Goal: Task Accomplishment & Management: Complete application form

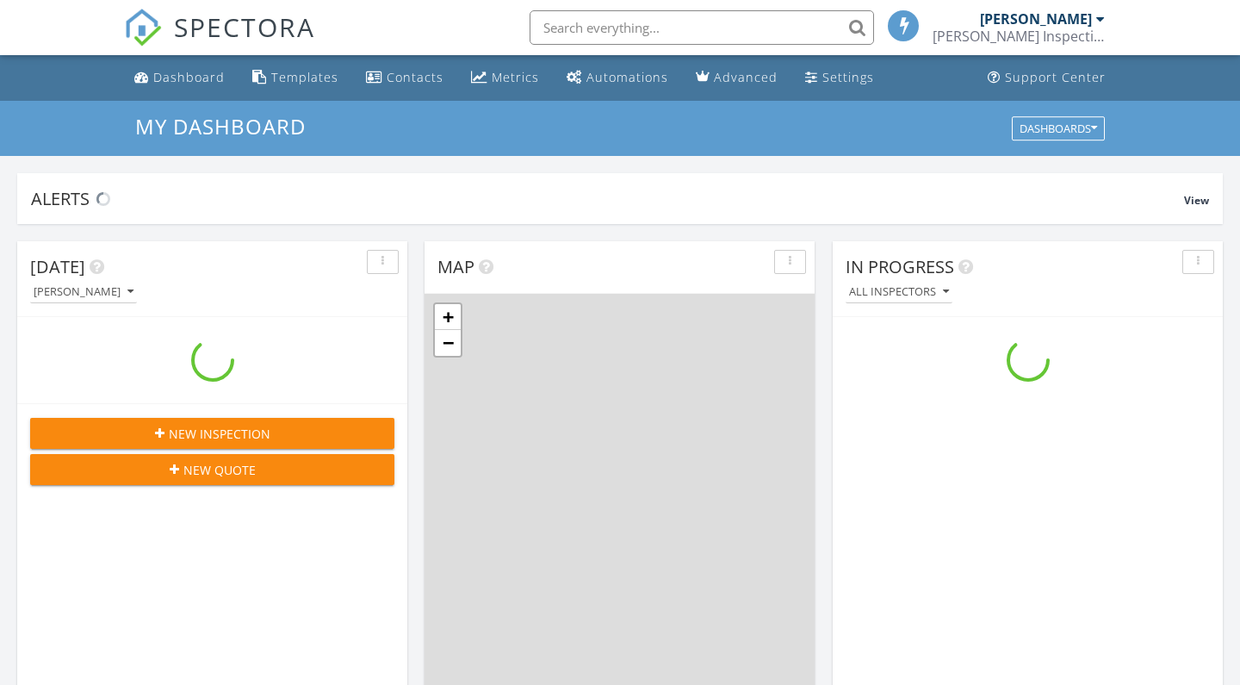
scroll to position [1568, 1241]
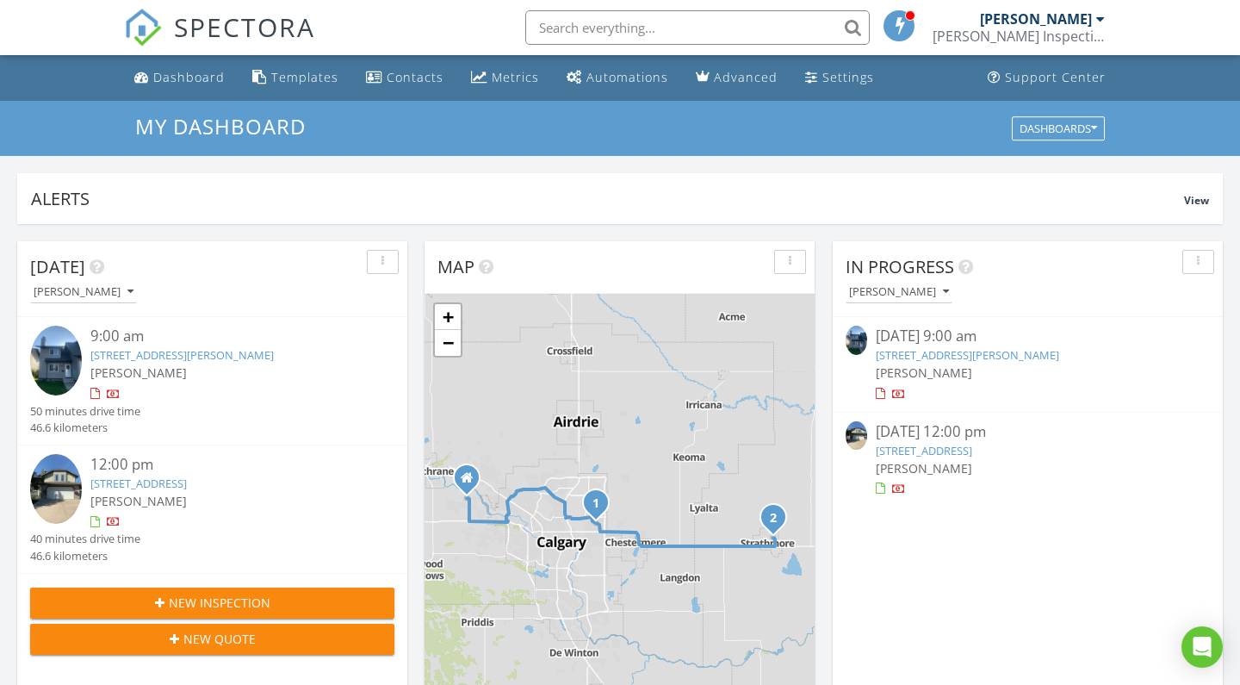
click at [195, 356] on link "205 Templehill Dr NE, Calgary, AB T1Y 4R5" at bounding box center [181, 354] width 183 height 15
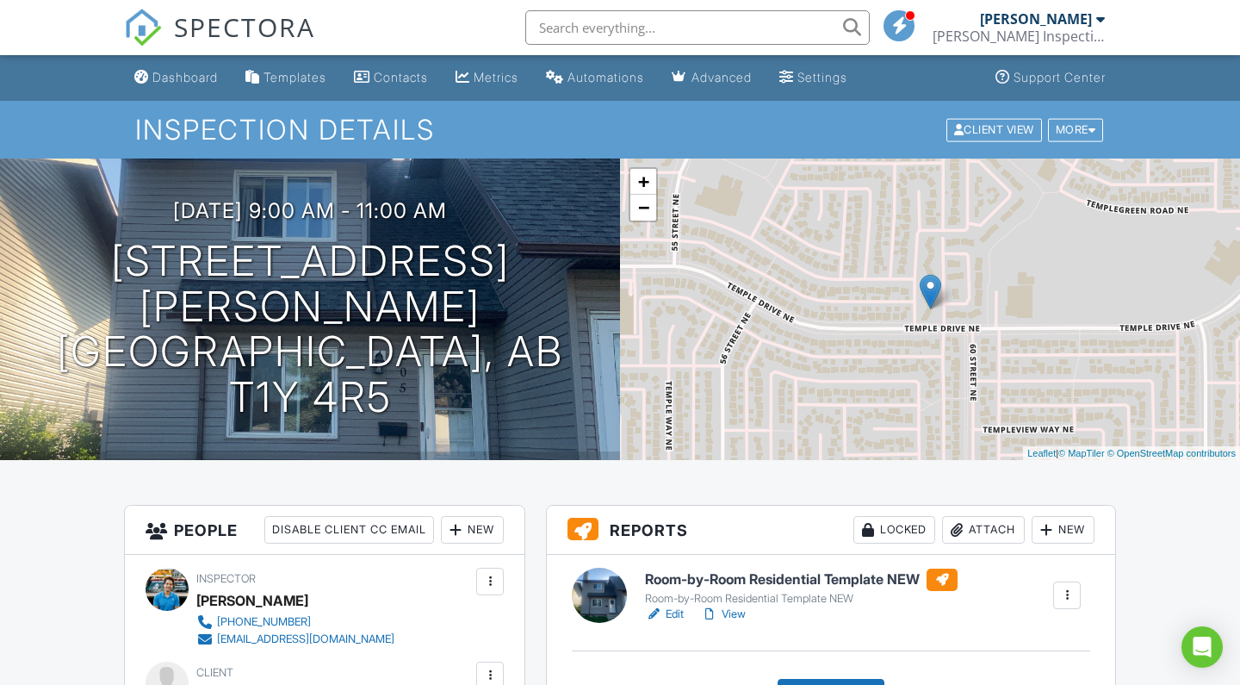
click at [752, 581] on h6 "Room-by-Room Residential Template NEW" at bounding box center [801, 579] width 313 height 22
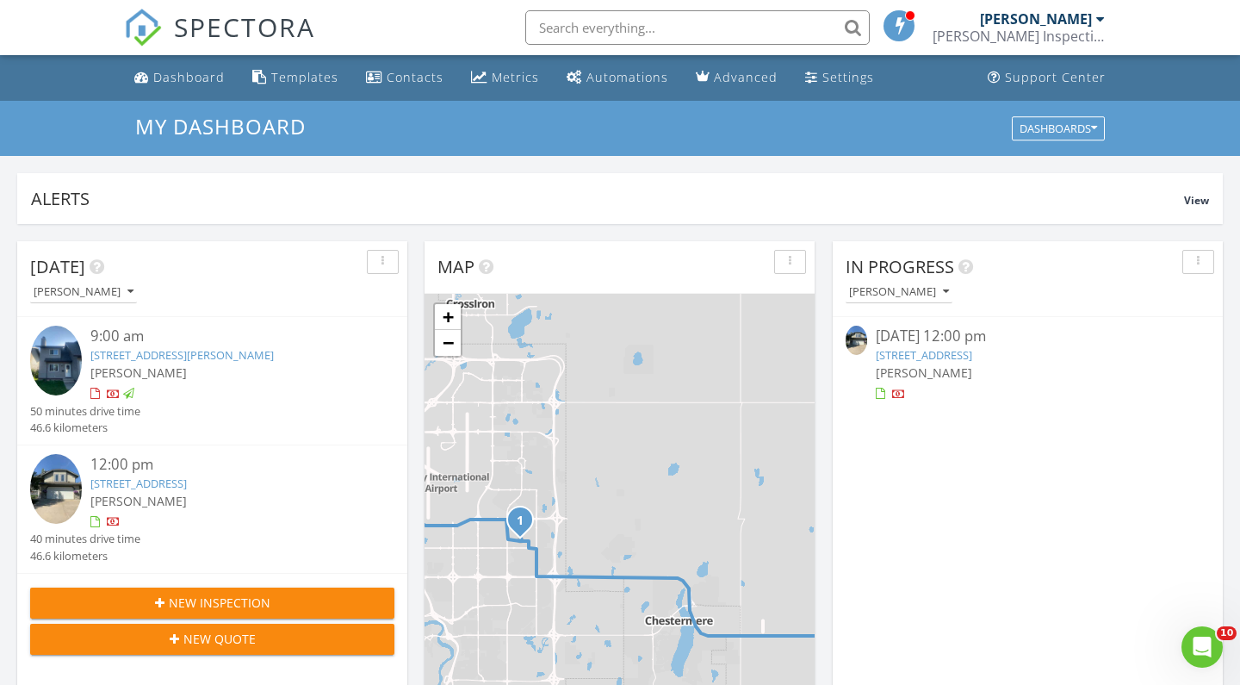
click at [187, 475] on link "252 Cambridge Crescent, Strathmore, AB T1P1S1" at bounding box center [138, 482] width 96 height 15
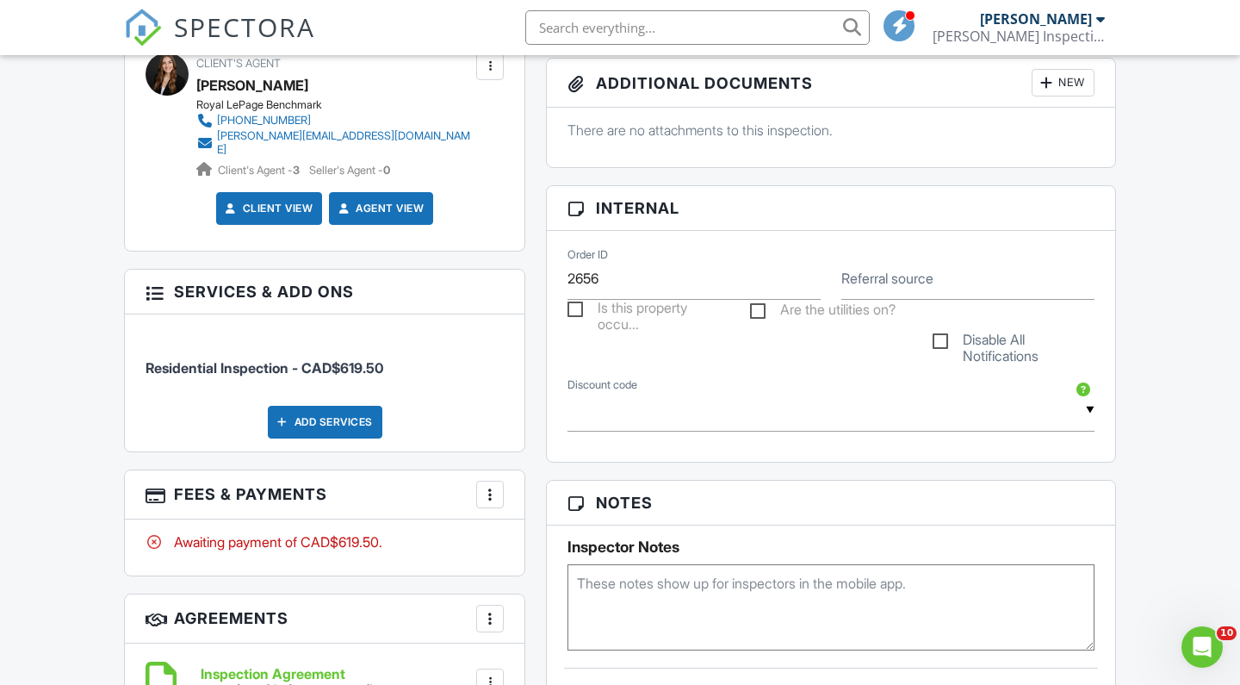
click at [490, 486] on div at bounding box center [489, 494] width 17 height 17
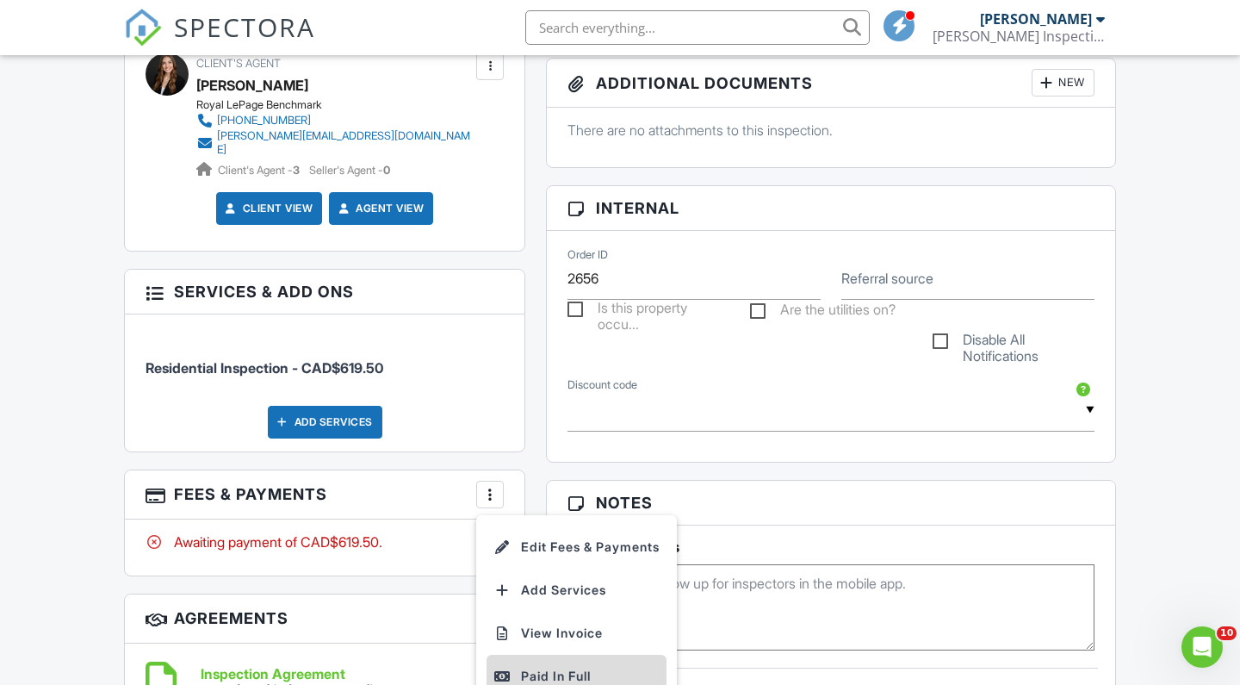
click at [559, 666] on div "Paid In Full" at bounding box center [576, 676] width 166 height 21
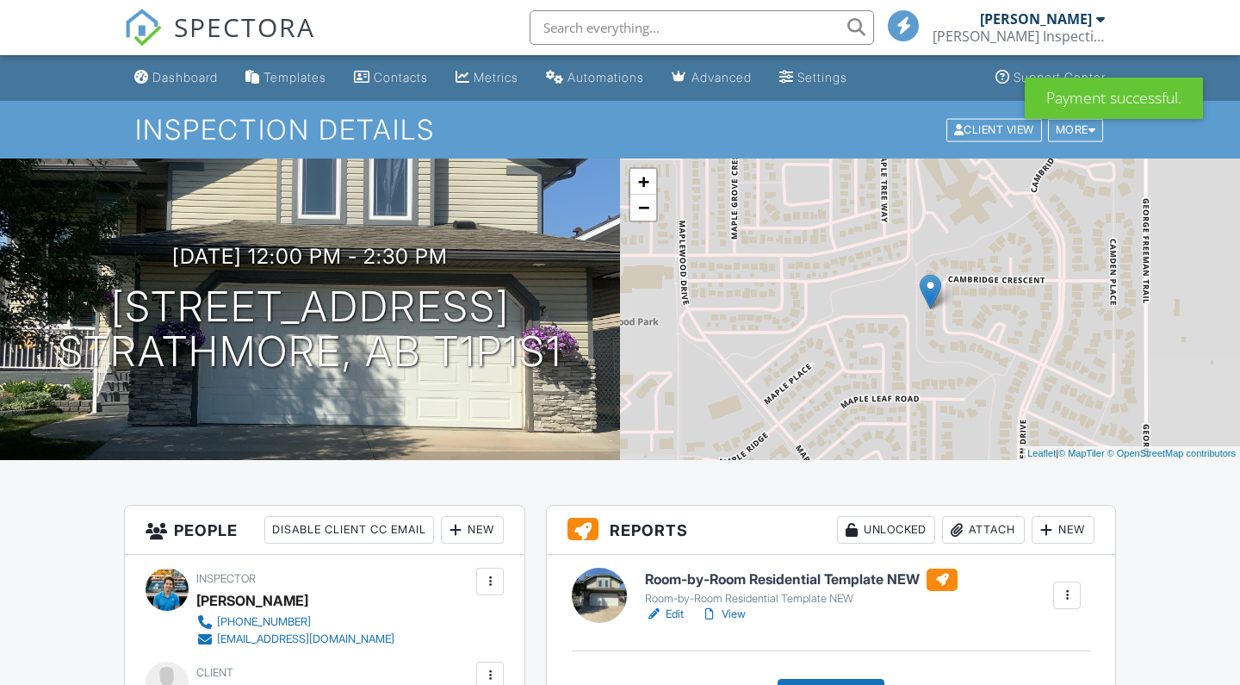
click at [690, 572] on h6 "Room-by-Room Residential Template NEW" at bounding box center [801, 579] width 313 height 22
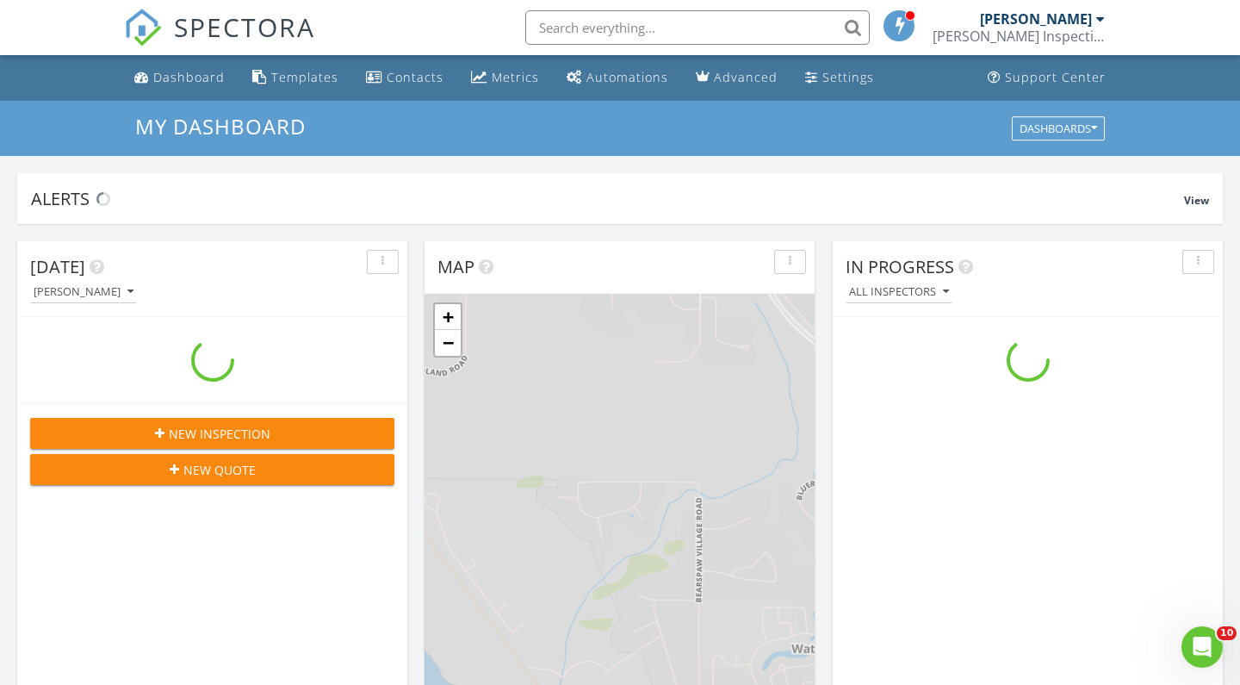
scroll to position [1568, 1241]
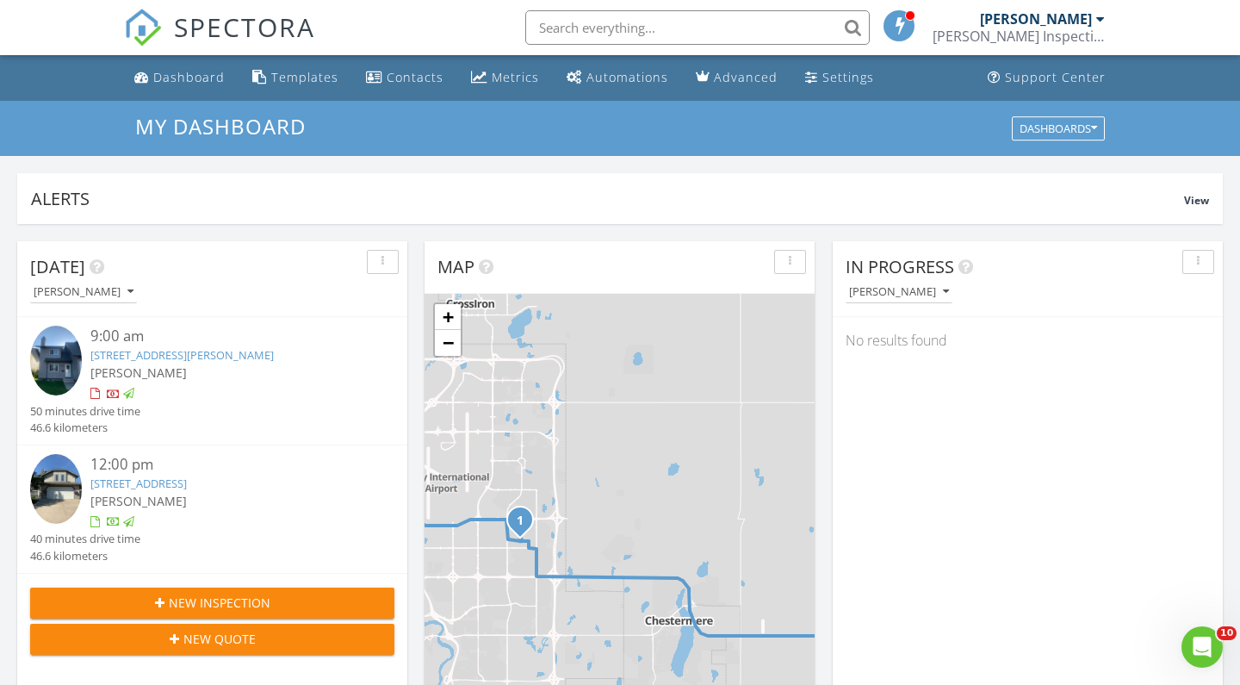
click at [499, 72] on div "Metrics" at bounding box center [515, 77] width 47 height 16
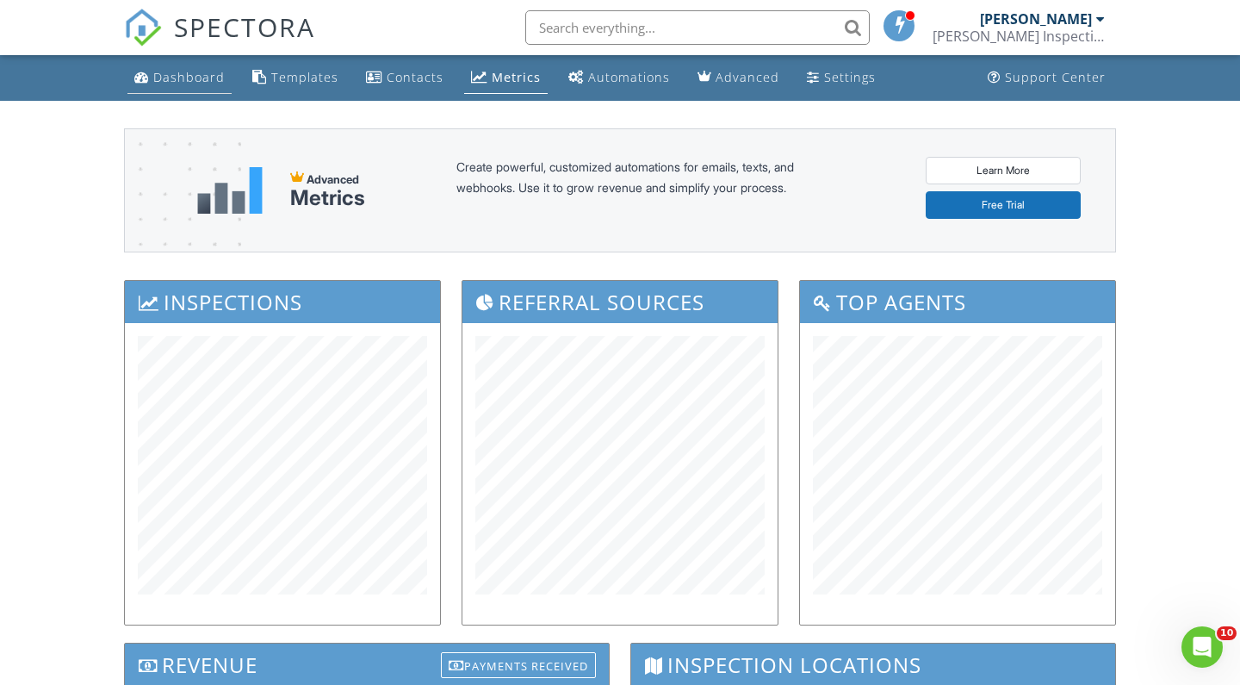
click at [152, 90] on link "Dashboard" at bounding box center [179, 78] width 104 height 32
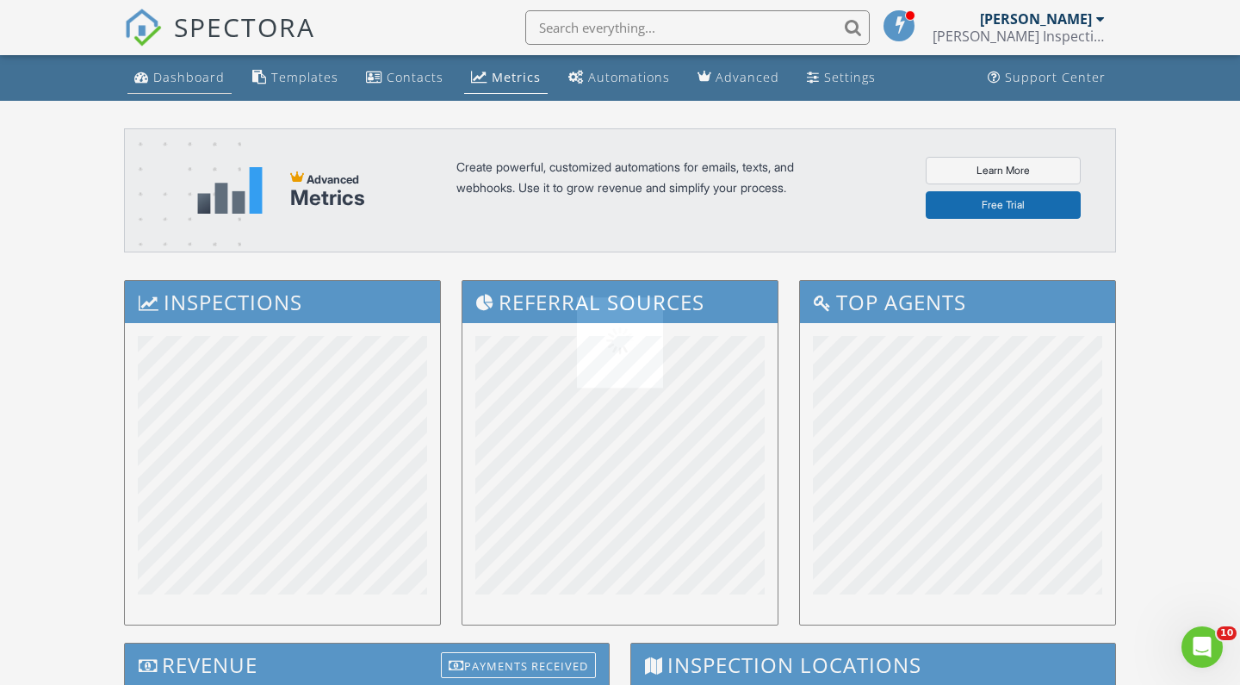
scroll to position [-1, 0]
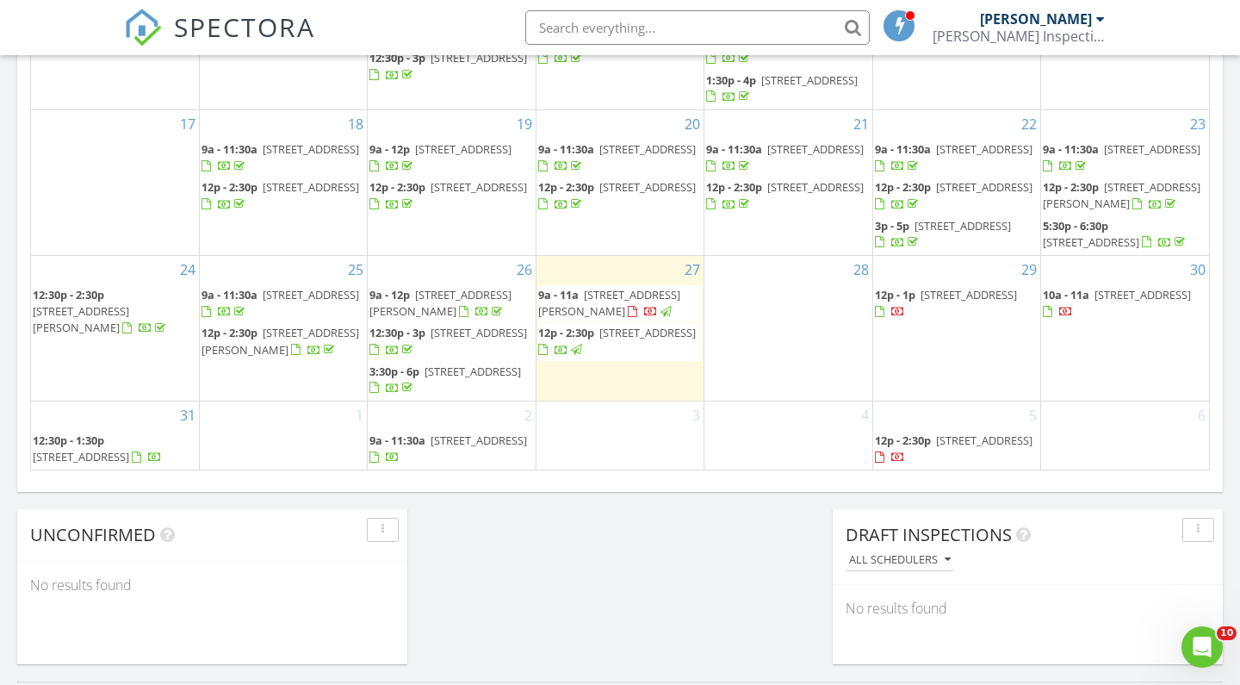
scroll to position [1131, 0]
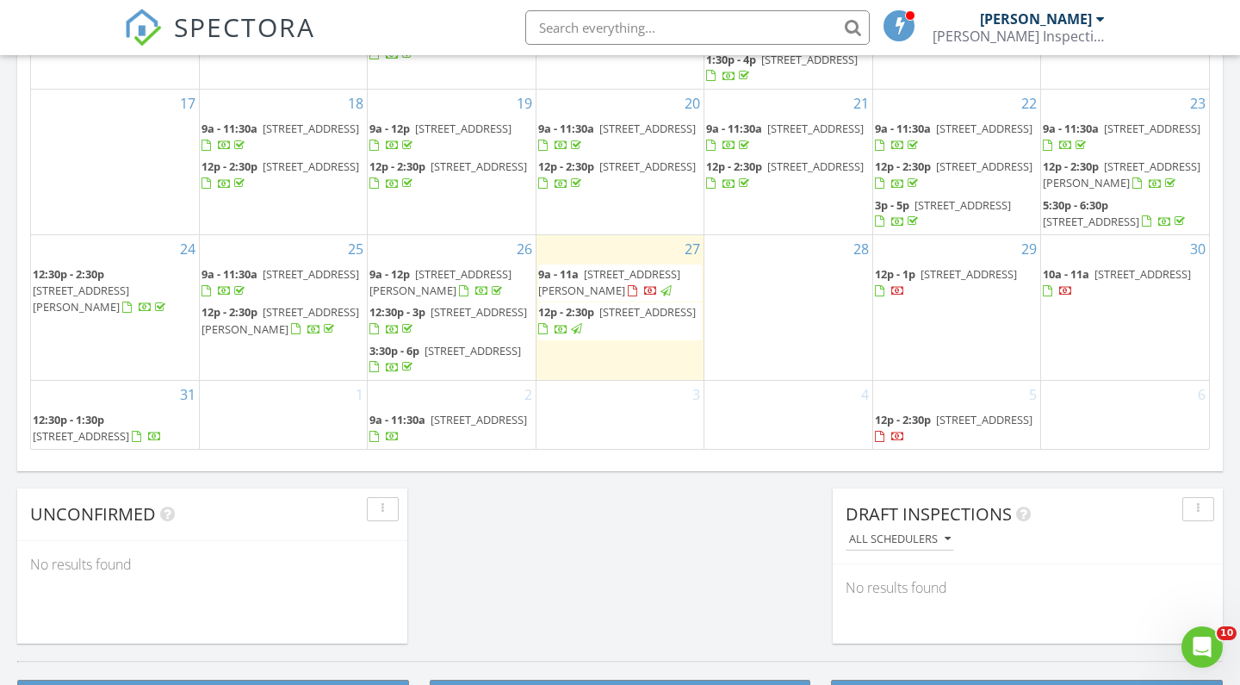
click at [497, 465] on div "Calendar August 2025 today list day week cal wk 4 wk month Sun Mon Tue Wed Thu …" at bounding box center [619, 49] width 1205 height 844
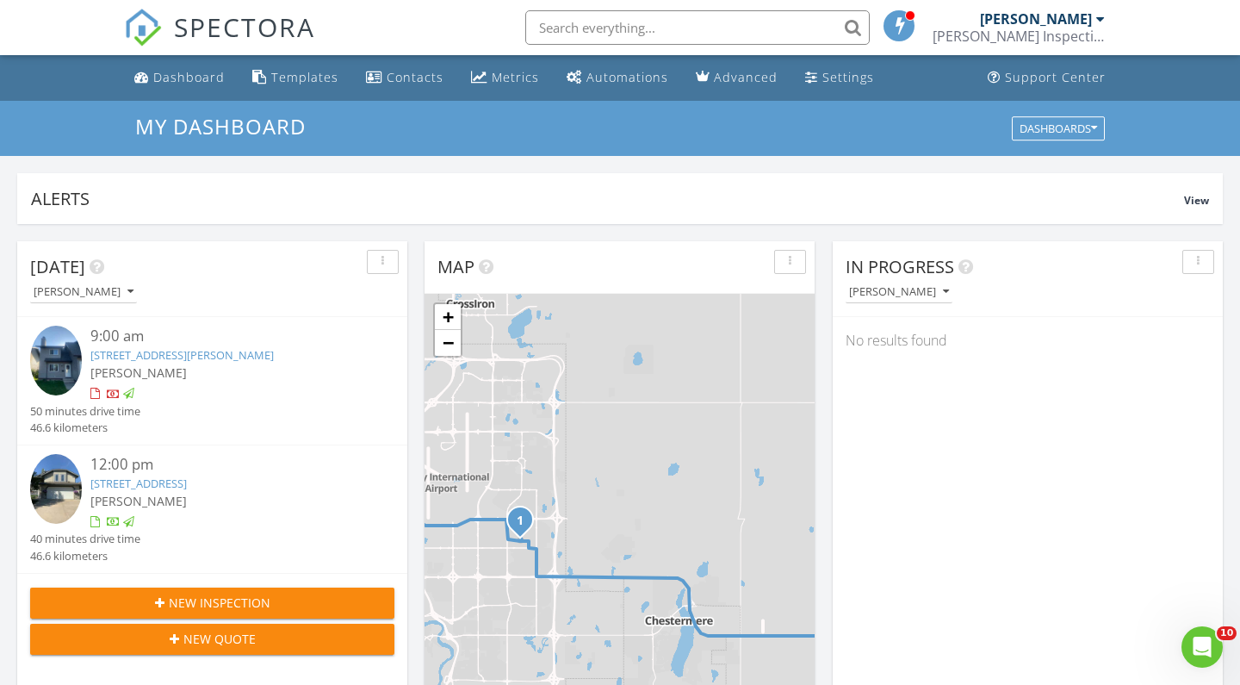
scroll to position [0, 0]
click at [258, 602] on span "New Inspection" at bounding box center [220, 602] width 102 height 18
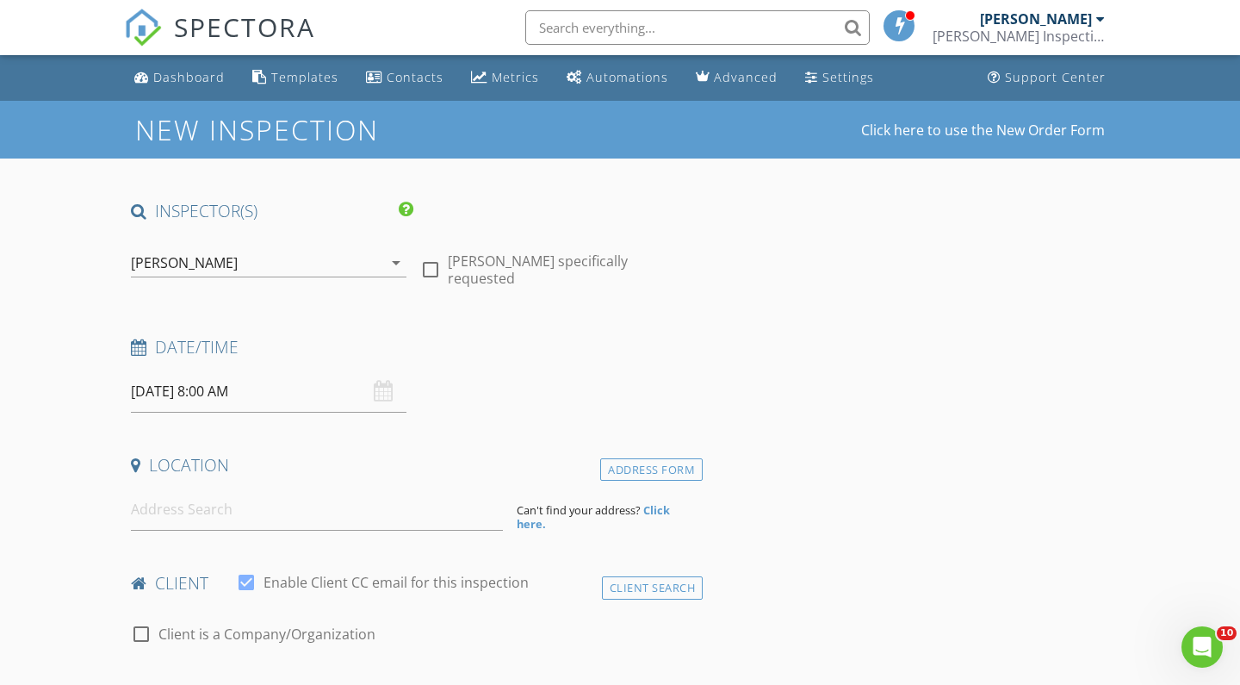
click at [251, 394] on input "[DATE] 8:00 AM" at bounding box center [269, 391] width 276 height 42
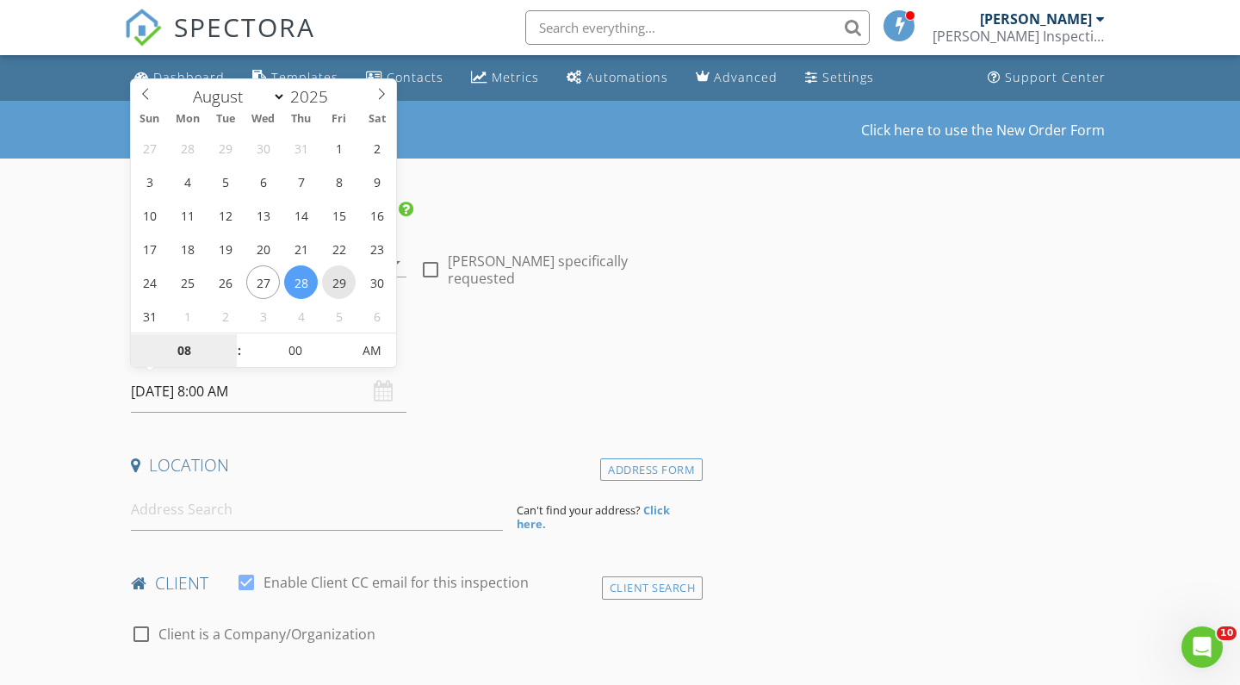
type input "2025/08/29 8:00 AM"
type input "09"
type input "2025/08/29 9:00 AM"
click at [231, 341] on span at bounding box center [231, 341] width 12 height 17
type input "10"
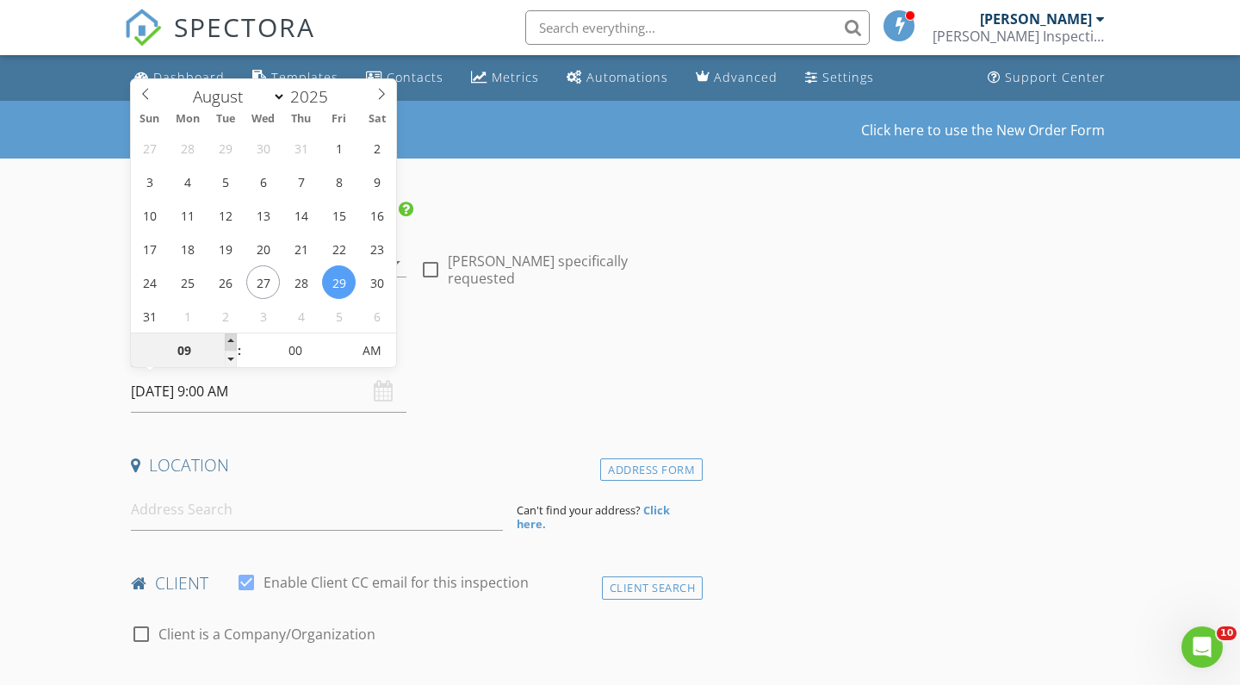
type input "2025/08/29 10:00 AM"
click at [231, 341] on span at bounding box center [231, 341] width 12 height 17
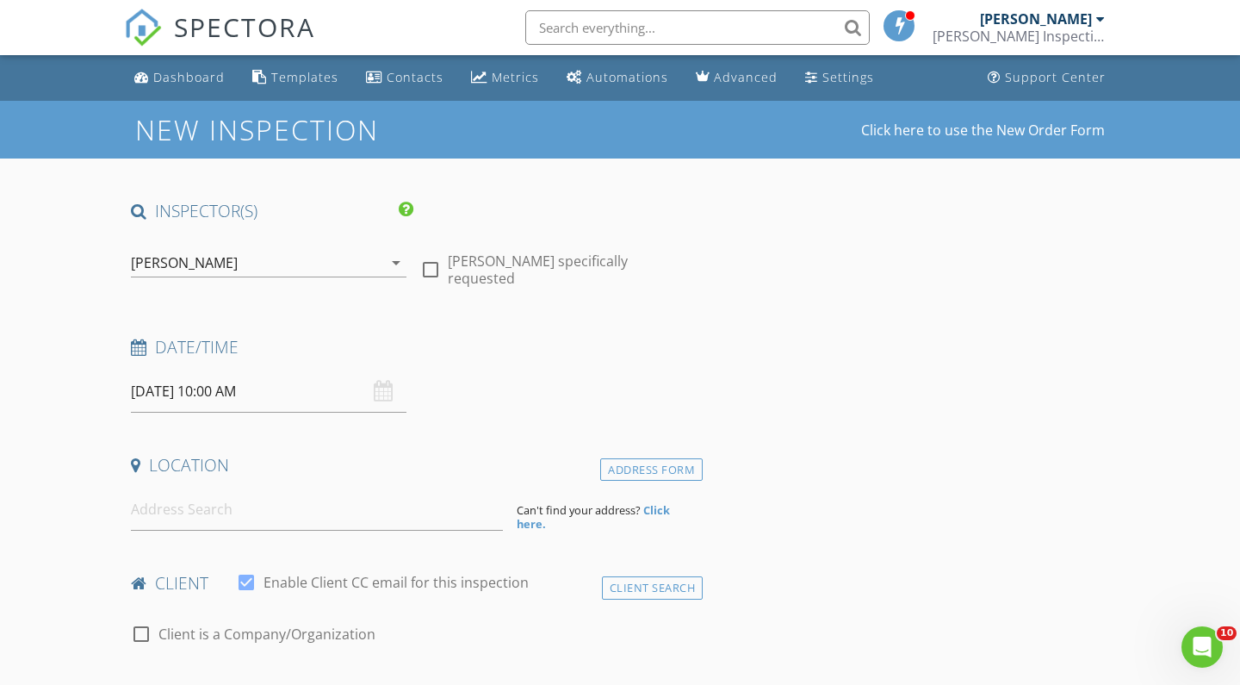
click at [180, 505] on input at bounding box center [317, 509] width 372 height 42
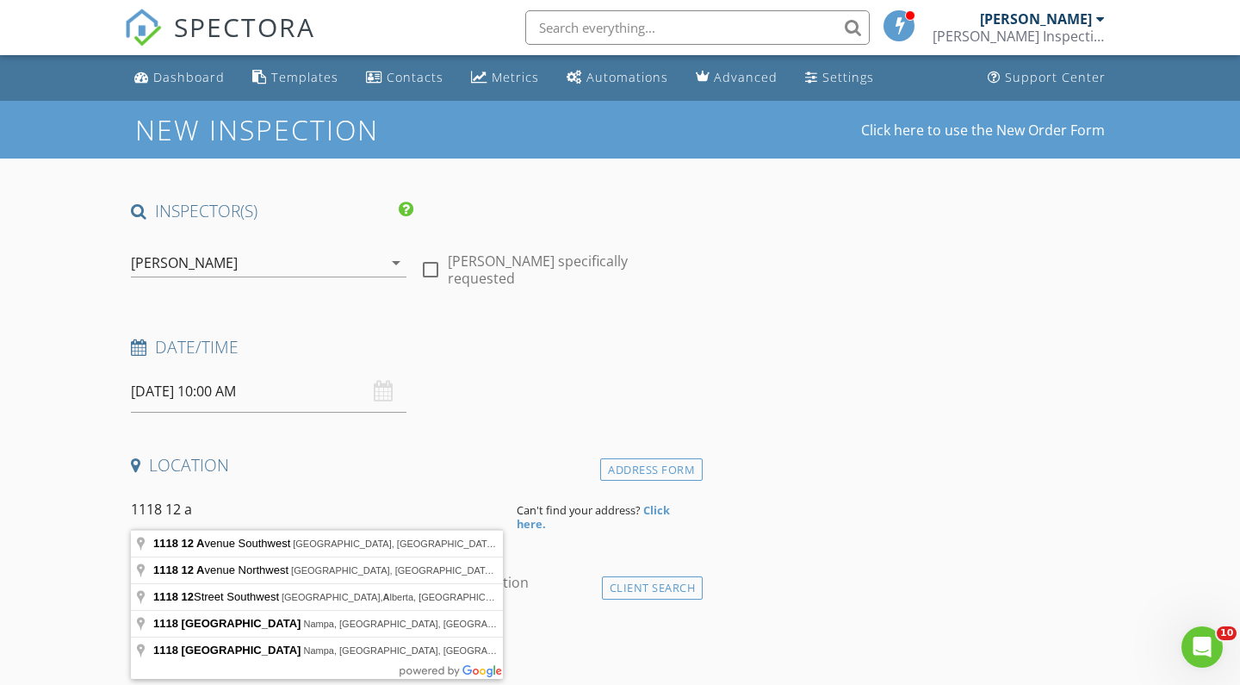
type input "1118 12 Avenue Southwest, Calgary, AB, Canada"
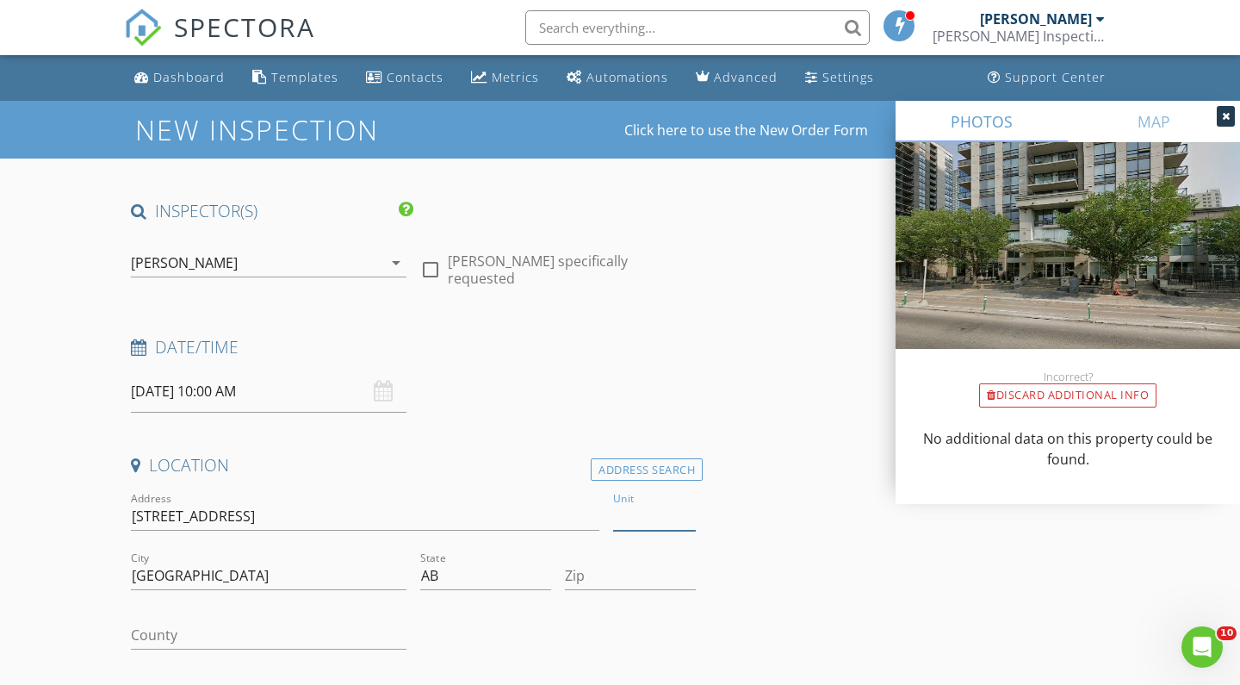
click at [632, 518] on input "Unit" at bounding box center [654, 516] width 83 height 28
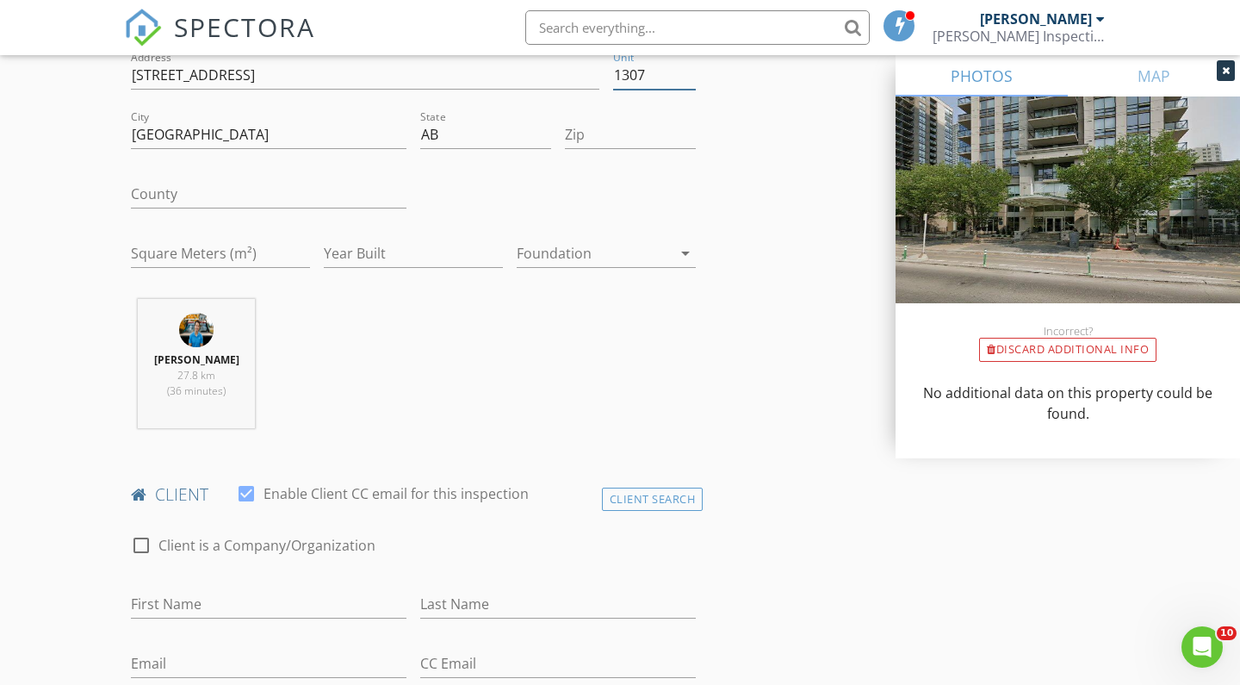
scroll to position [473, 0]
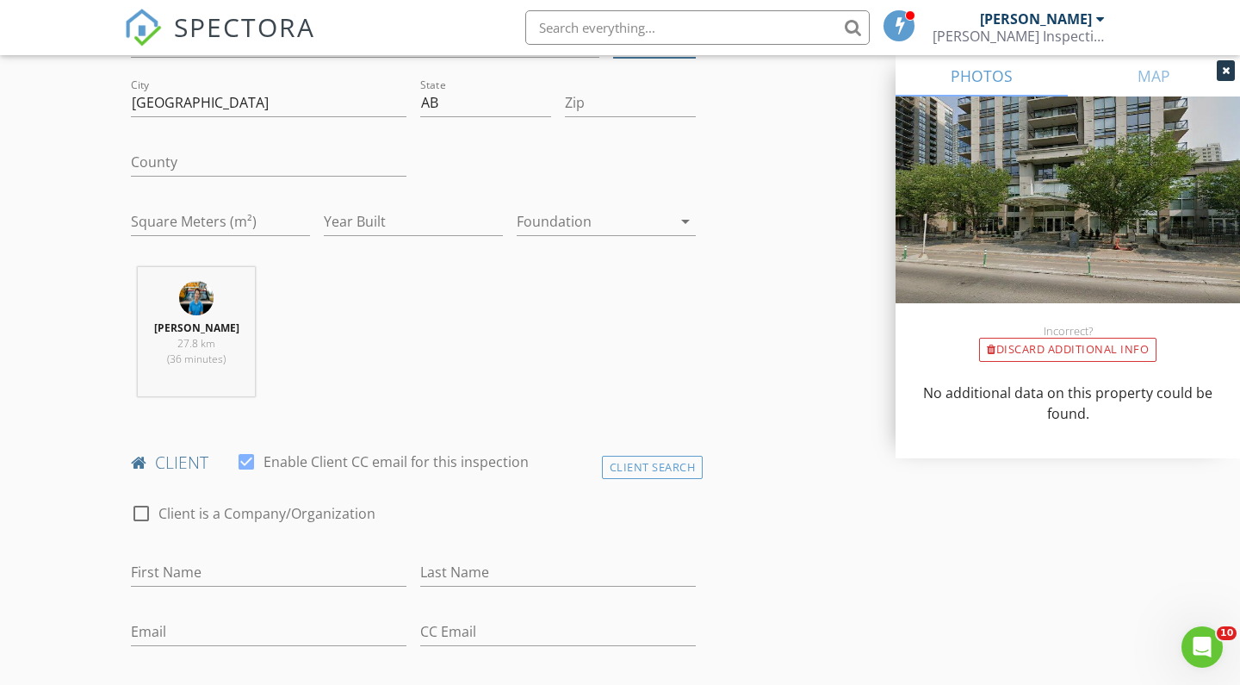
type input "1307"
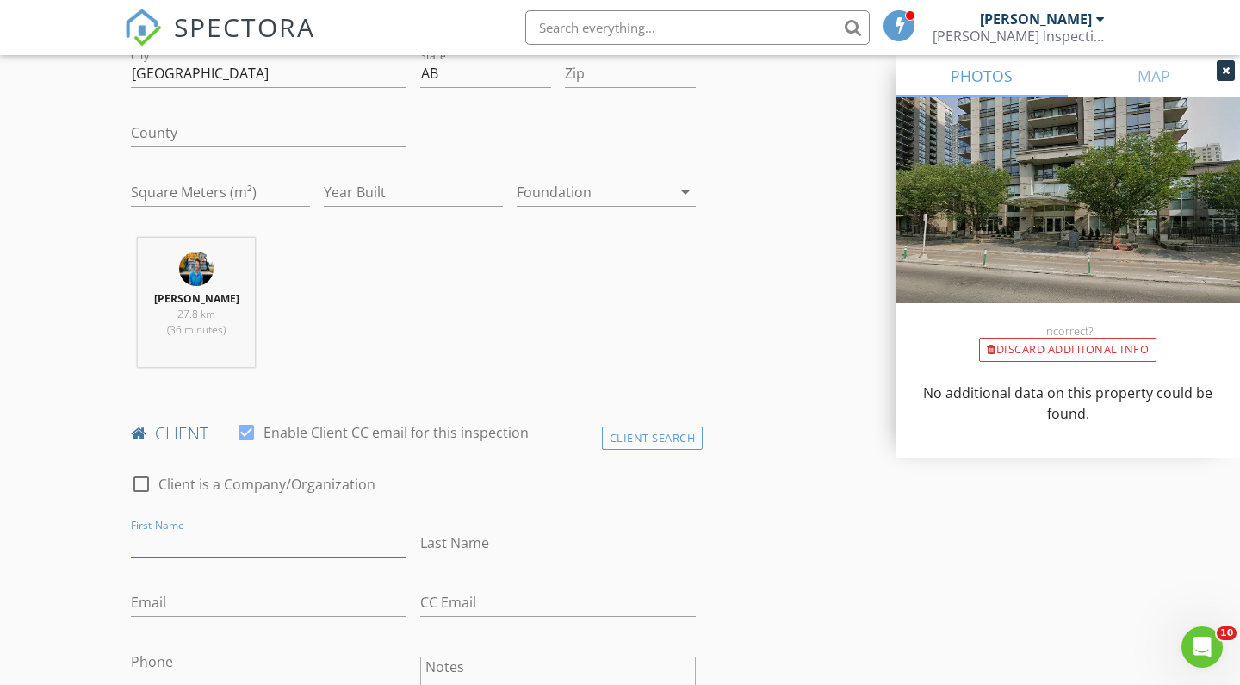
scroll to position [530, 0]
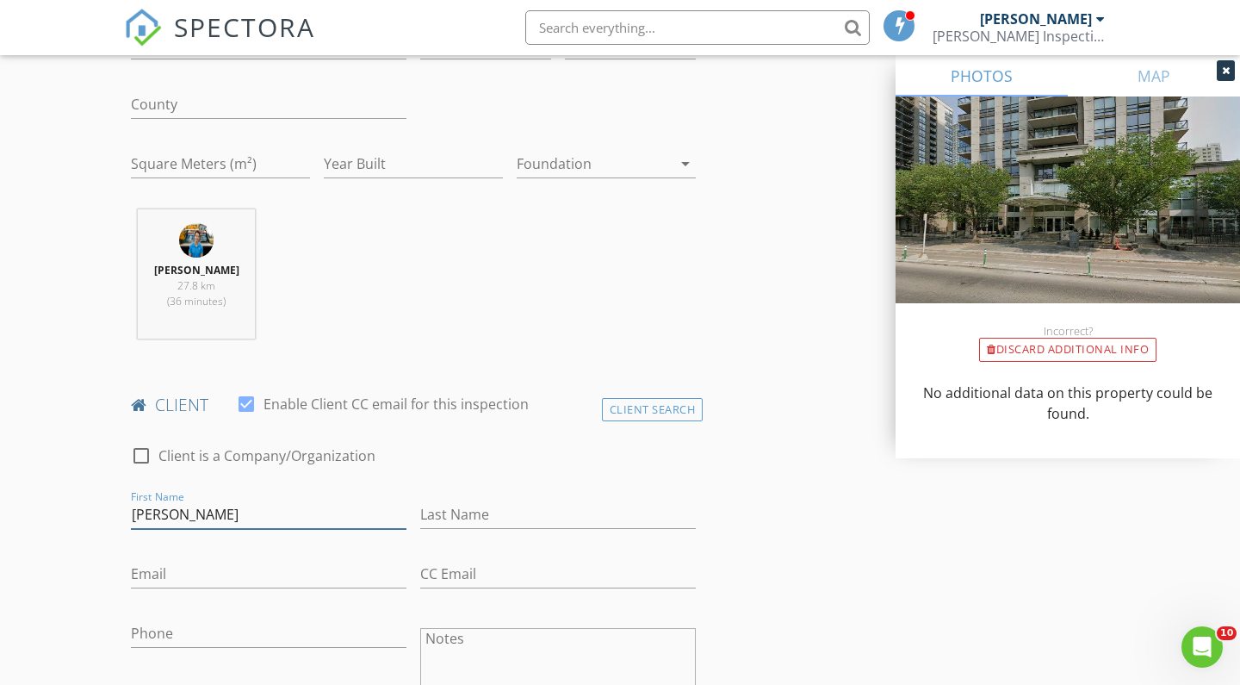
type input "Santiago"
type input "Cristancho"
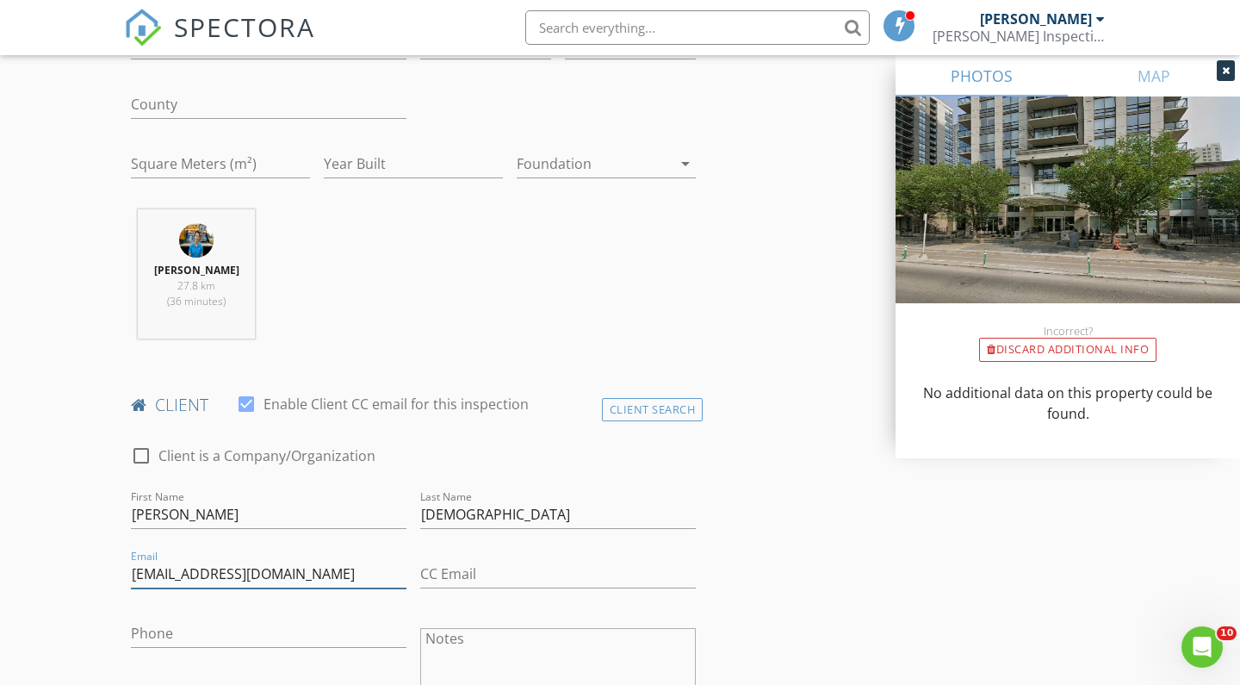
type input "scristancho70@gmail.com"
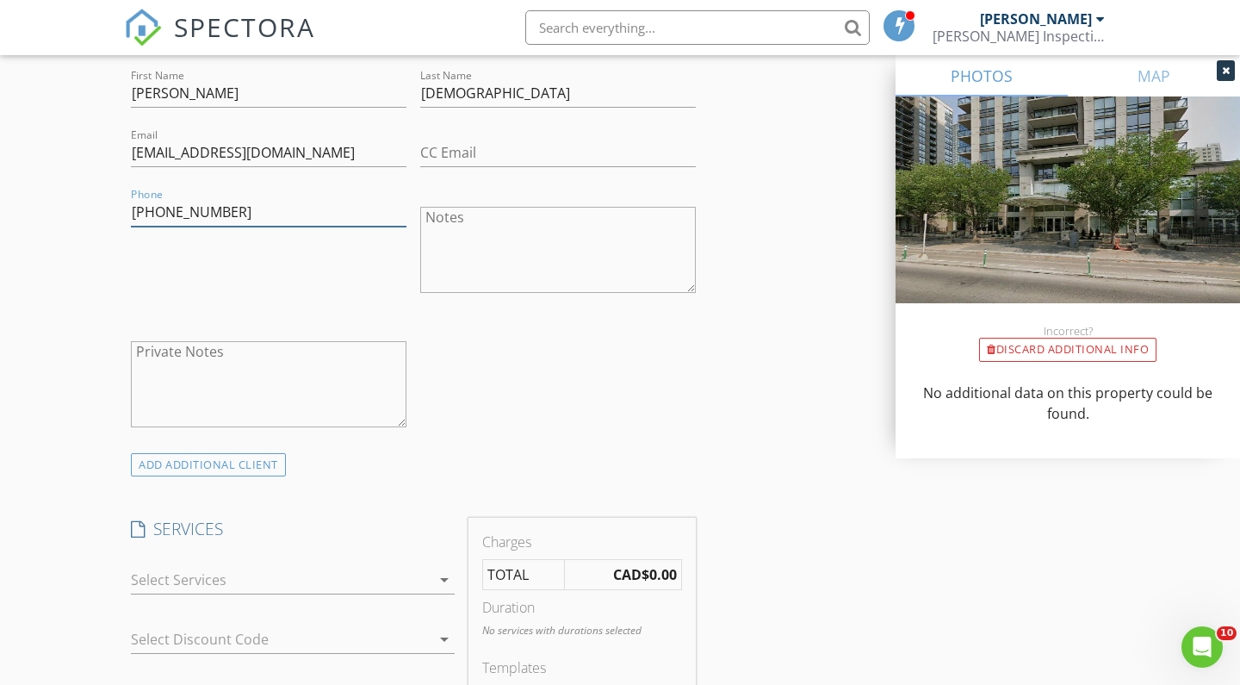
type input "587-664-7754"
click at [190, 575] on div at bounding box center [281, 580] width 300 height 28
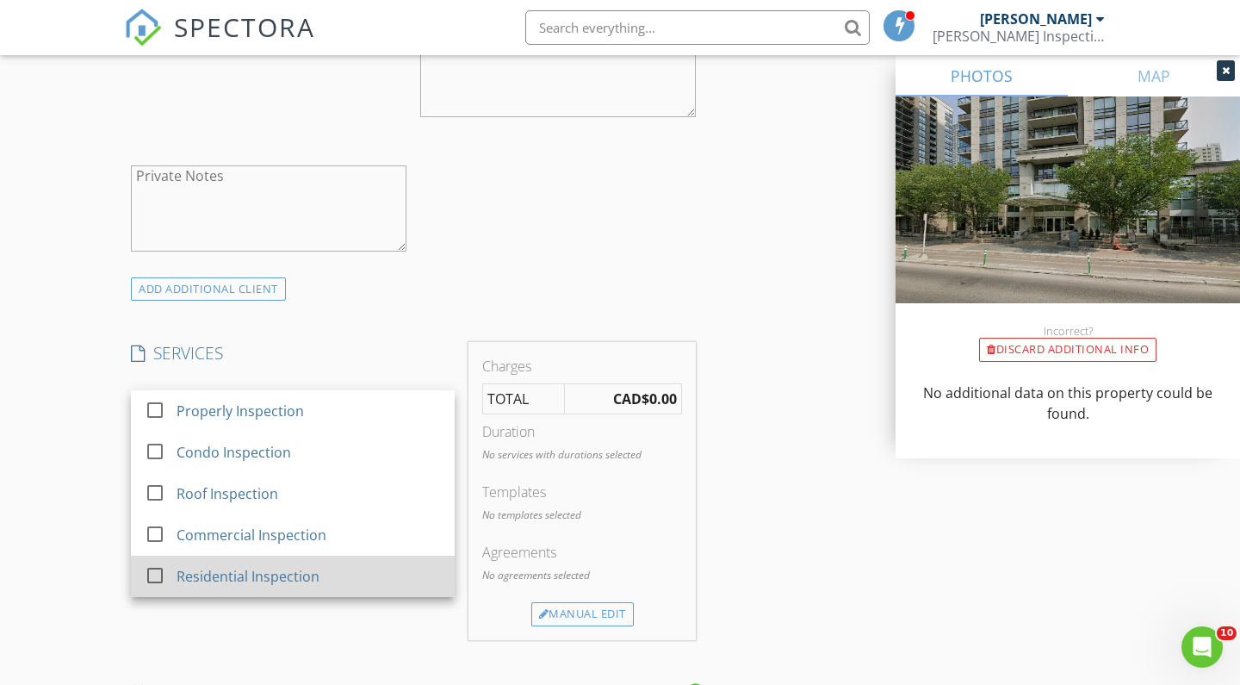
scroll to position [1155, 0]
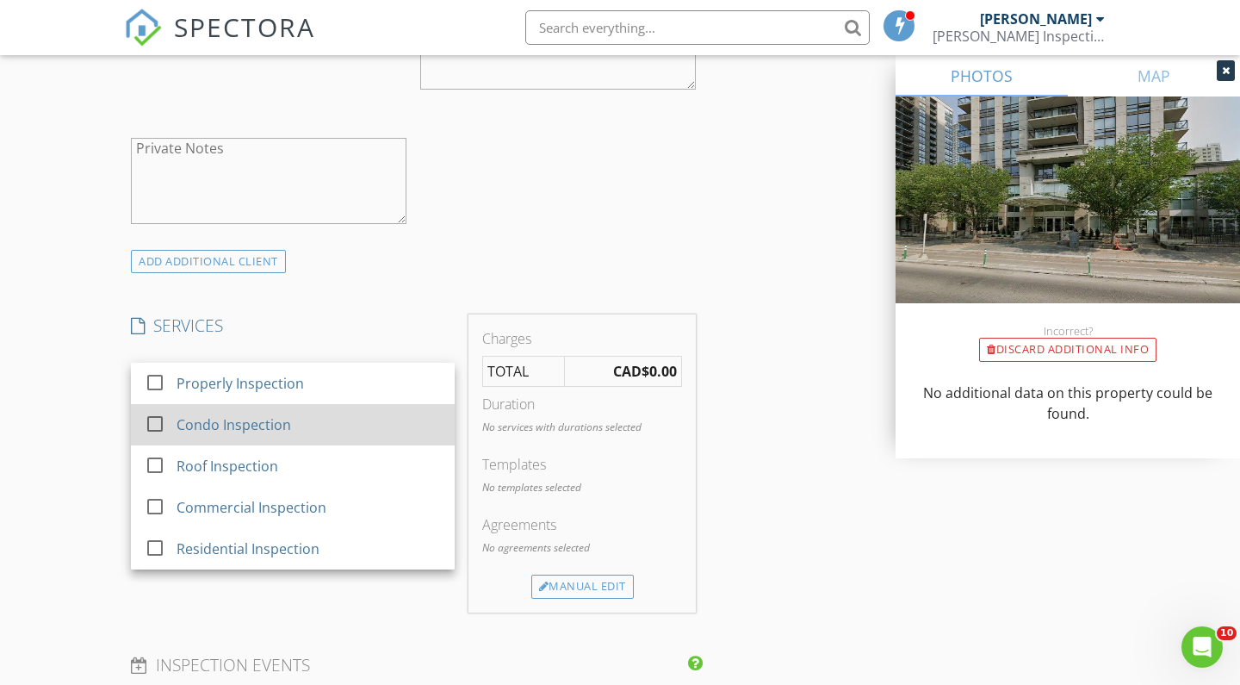
click at [248, 436] on div "Condo Inspection" at bounding box center [309, 424] width 264 height 34
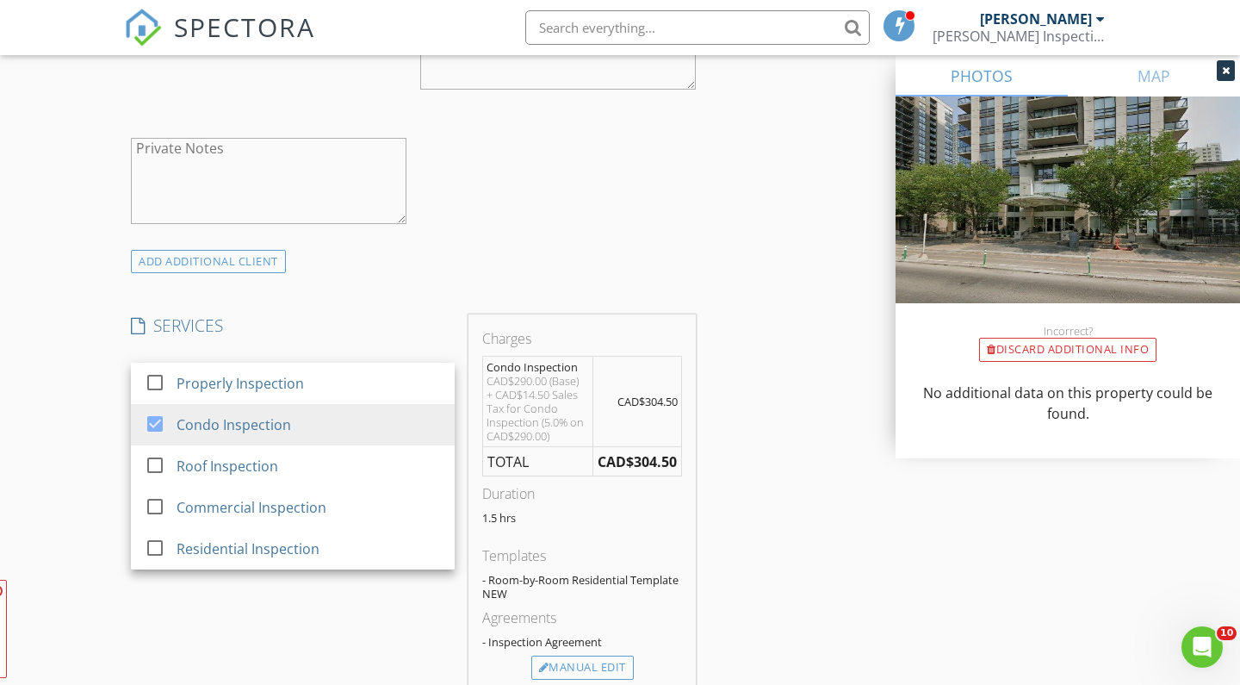
click at [802, 405] on div "INSPECTOR(S) check_box Kyle Oelke PRIMARY Kyle Oelke arrow_drop_down check_box_…" at bounding box center [620, 526] width 992 height 2963
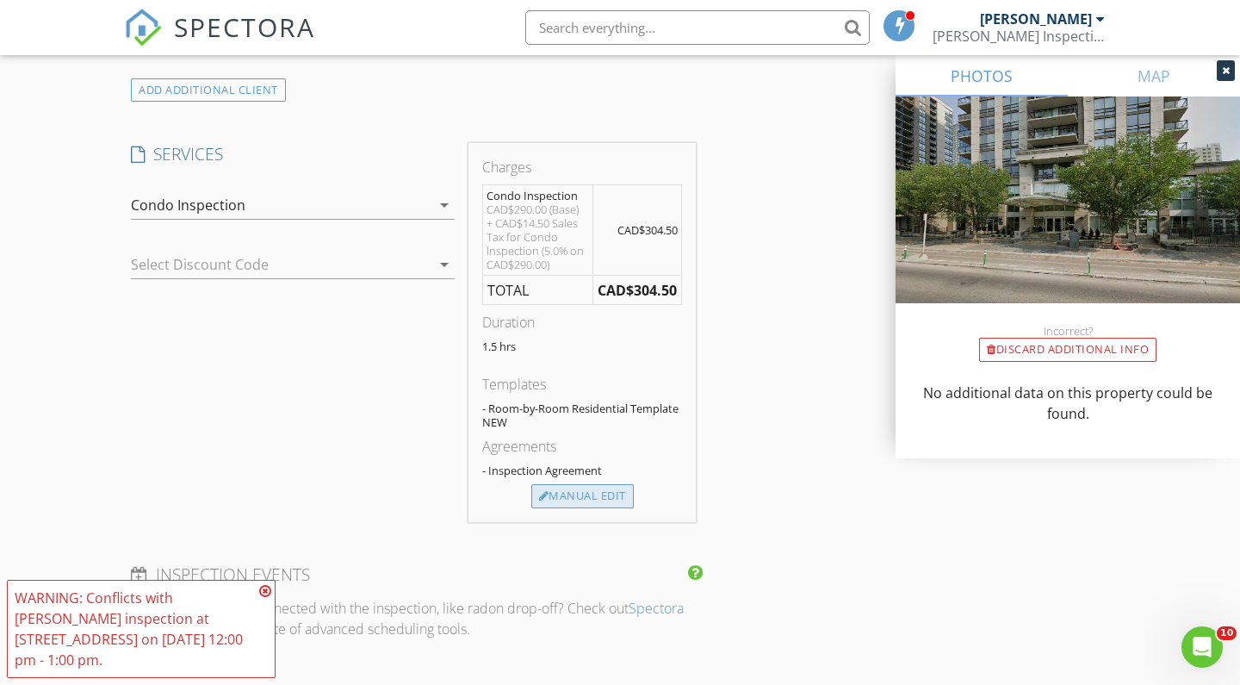
scroll to position [1389, 0]
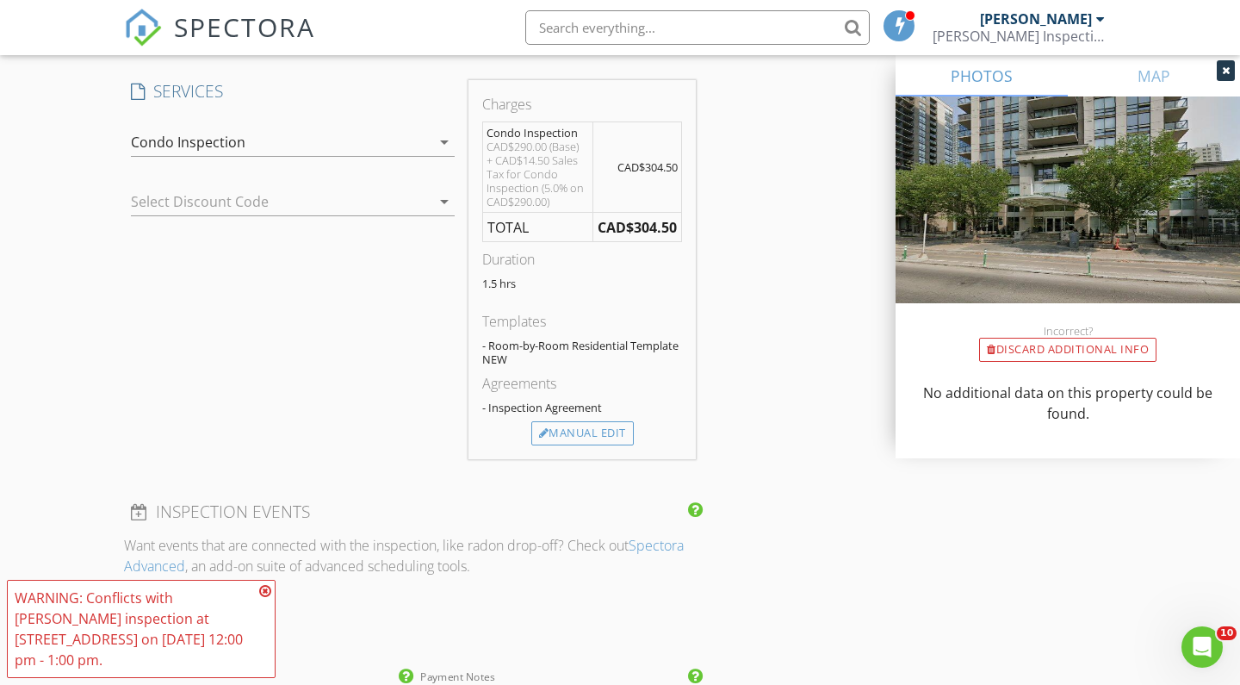
click at [266, 590] on icon at bounding box center [265, 591] width 12 height 14
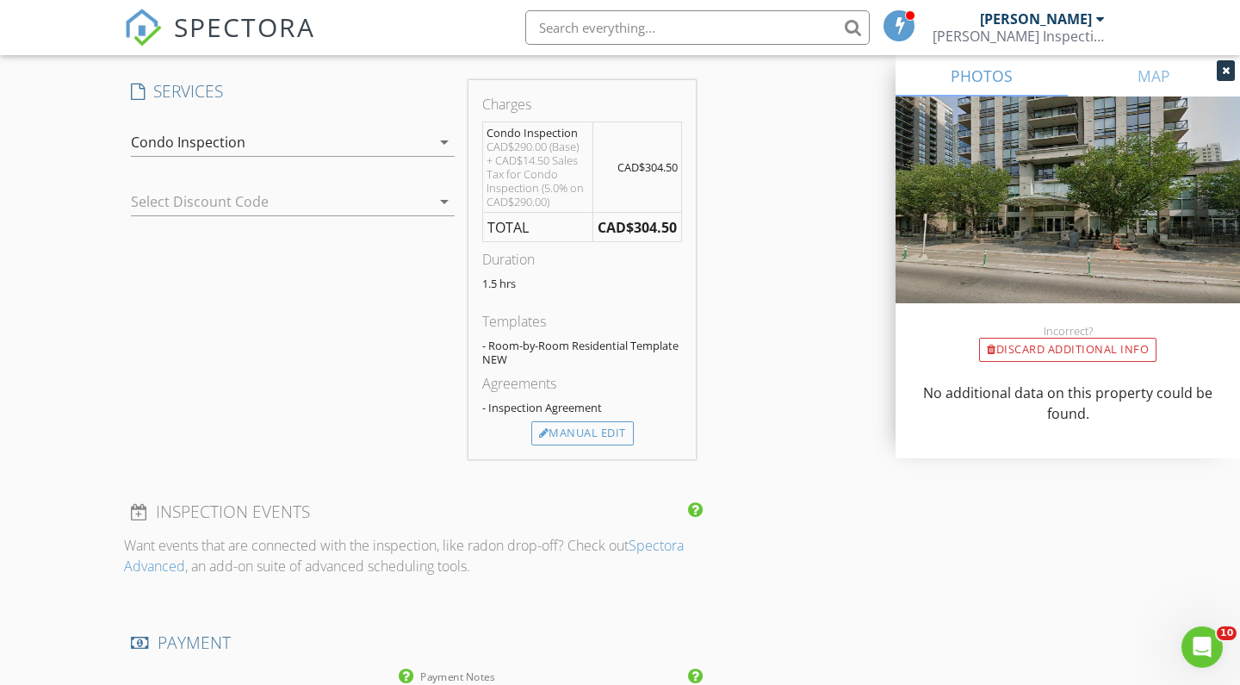
click at [582, 418] on div "Agreements - Inspection Agreement" at bounding box center [582, 397] width 200 height 48
click at [576, 435] on div "Manual Edit" at bounding box center [582, 433] width 102 height 24
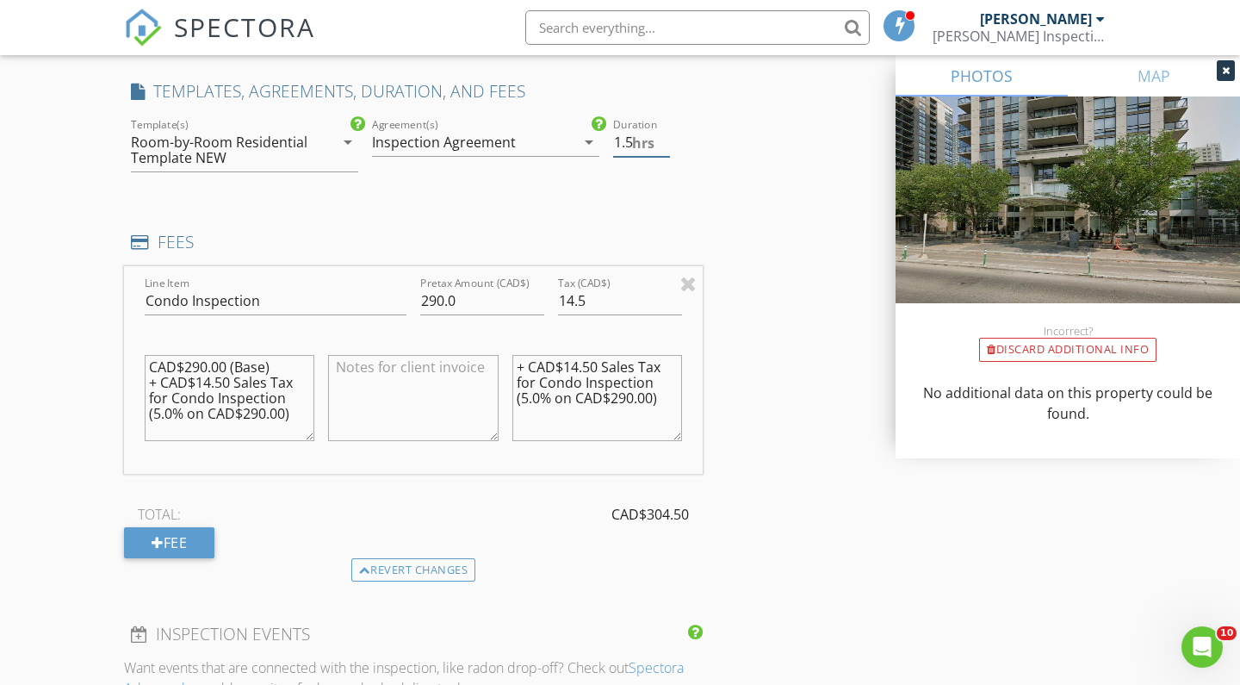
type input "1"
click at [660, 144] on input "1" at bounding box center [641, 142] width 57 height 28
click at [579, 208] on div "INSPECTOR(S) check_box Kyle Oelke PRIMARY Kyle Oelke arrow_drop_down check_box_…" at bounding box center [413, 303] width 579 height 2984
click at [431, 297] on input "290.0" at bounding box center [482, 301] width 124 height 28
type input "390.0"
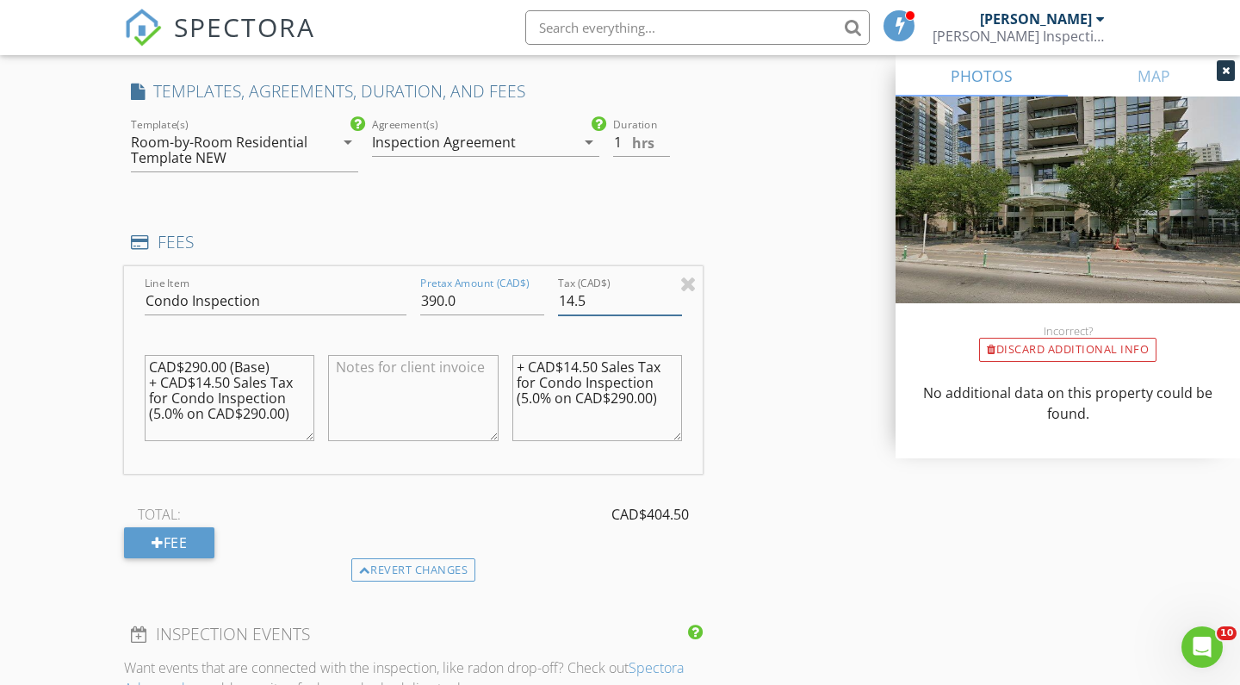
click at [574, 295] on input "14.5" at bounding box center [620, 301] width 124 height 28
type input "19.5"
click at [578, 364] on textarea "+ CAD$14.50 Sales Tax for Condo Inspection (5.0% on CAD$290.00)" at bounding box center [597, 398] width 170 height 86
click at [618, 395] on textarea "+ CAD$19.50 Sales Tax for Condo Inspection (5.0% on CAD$290.00)" at bounding box center [597, 398] width 170 height 86
type textarea "+ CAD$19.50 Sales Tax for Condo Inspection (5.0% on CAD$390.00)"
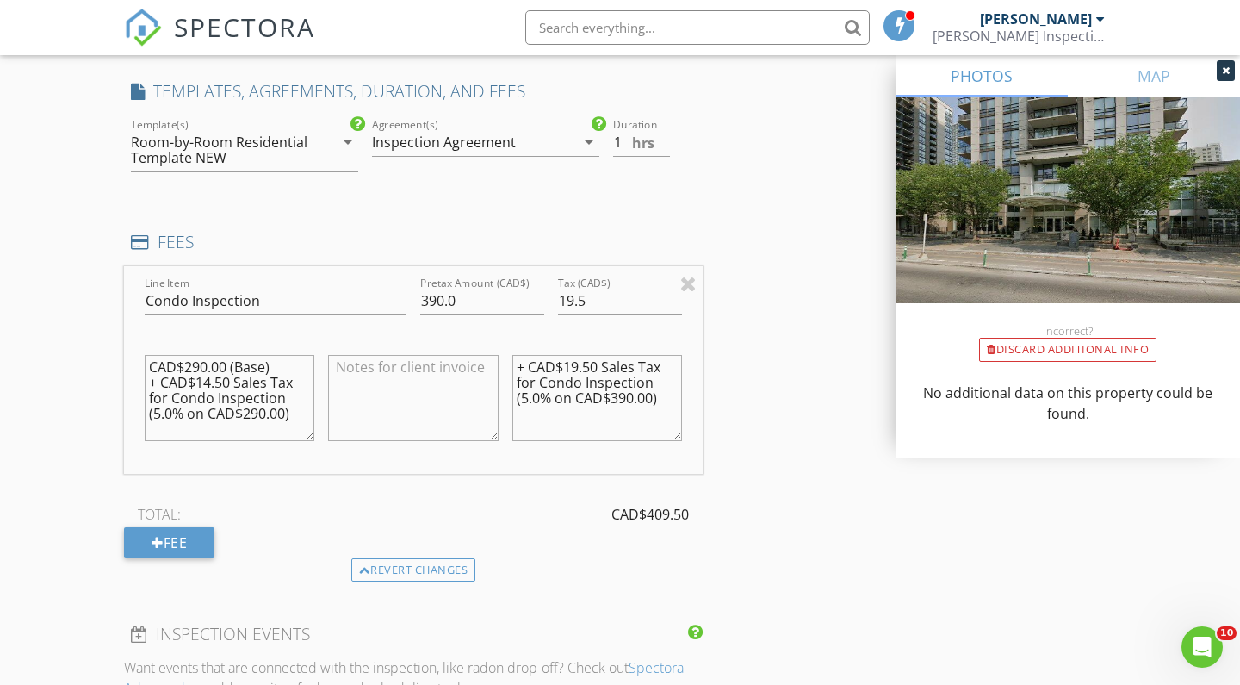
click at [251, 407] on textarea "CAD$290.00 (Base) + CAD$14.50 Sales Tax for Condo Inspection (5.0% on CAD$290.0…" at bounding box center [230, 398] width 170 height 86
click at [212, 379] on textarea "CAD$290.00 (Base) + CAD$14.50 Sales Tax for Condo Inspection (5.0% on CAD$390.0…" at bounding box center [230, 398] width 170 height 86
click at [193, 360] on textarea "CAD$290.00 (Base) + CAD$19.50 Sales Tax for Condo Inspection (5.0% on CAD$390.0…" at bounding box center [230, 398] width 170 height 86
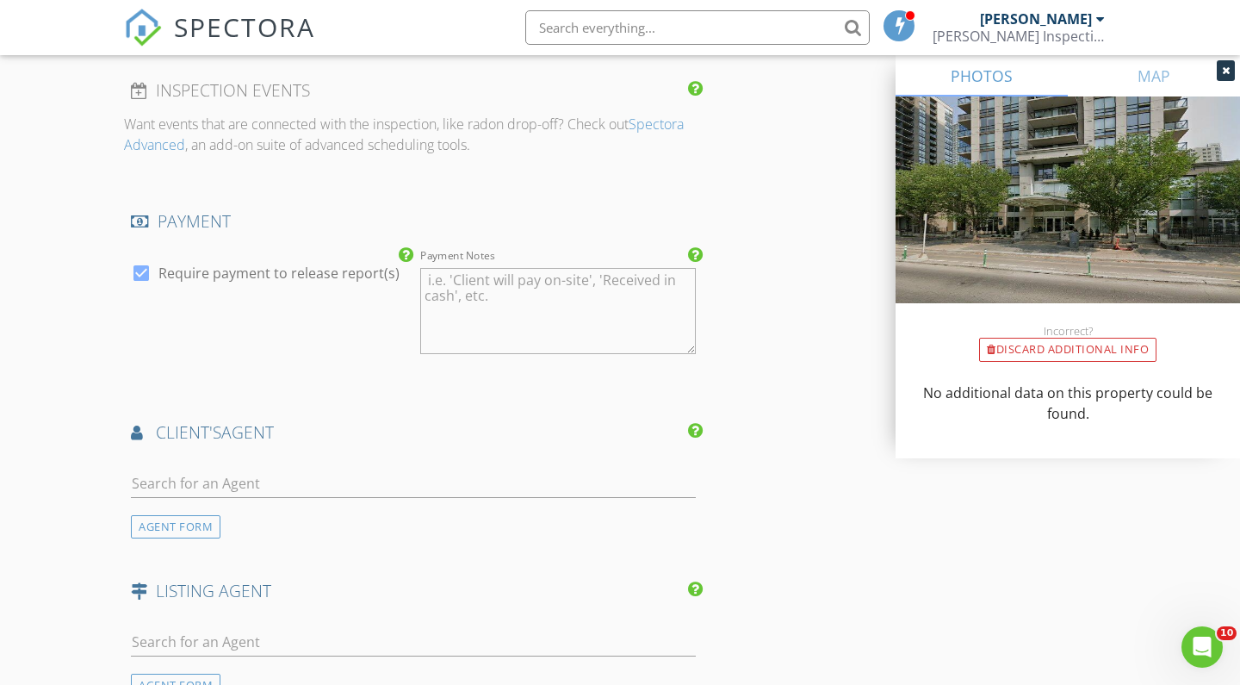
scroll to position [1936, 0]
type textarea "CAD$390.00 (Base) + CAD$19.50 Sales Tax for Condo Inspection (5.0% on CAD$390.0…"
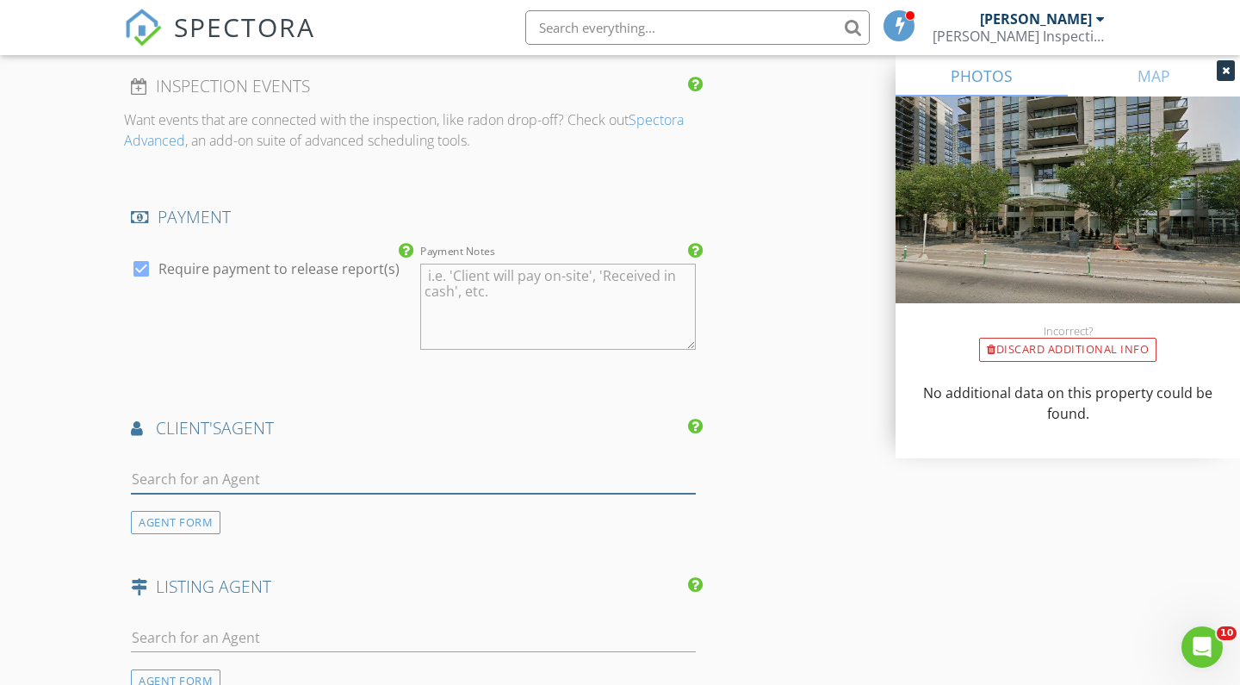
click at [271, 465] on input "text" at bounding box center [413, 479] width 565 height 28
type input "fion"
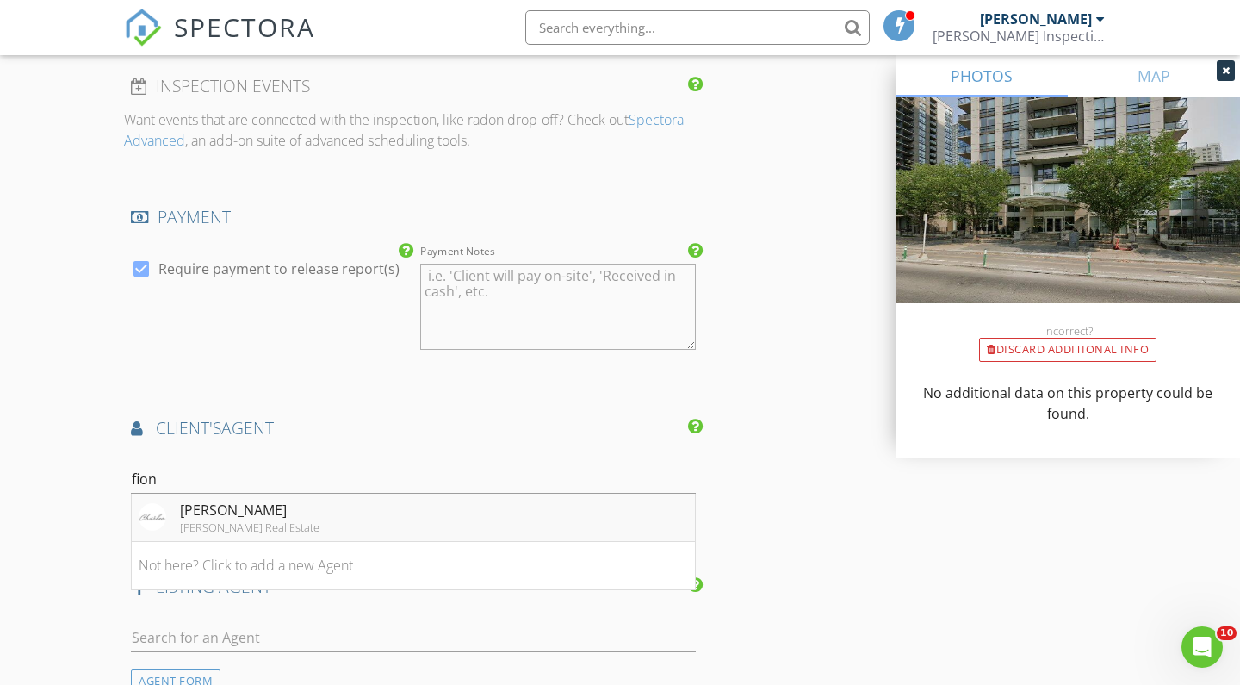
click at [284, 507] on li "Fiona Corcoran Charles Real Estate" at bounding box center [413, 517] width 563 height 48
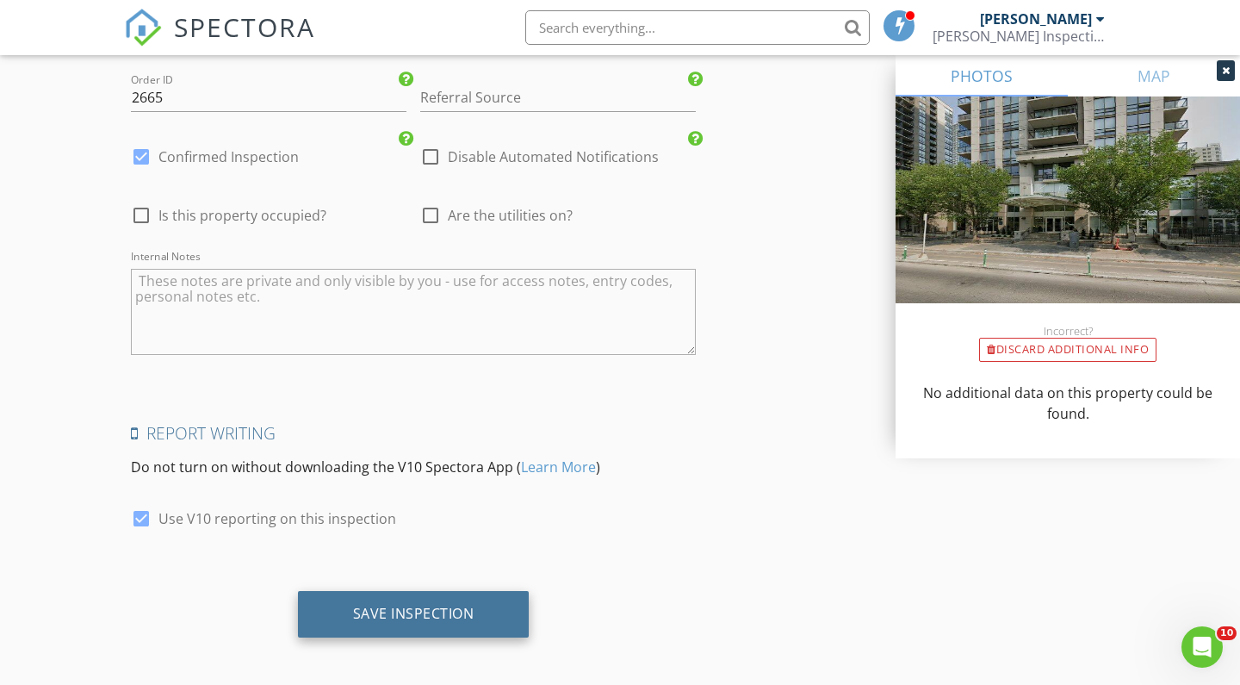
scroll to position [3027, 0]
click at [414, 605] on div "Save Inspection" at bounding box center [413, 613] width 121 height 17
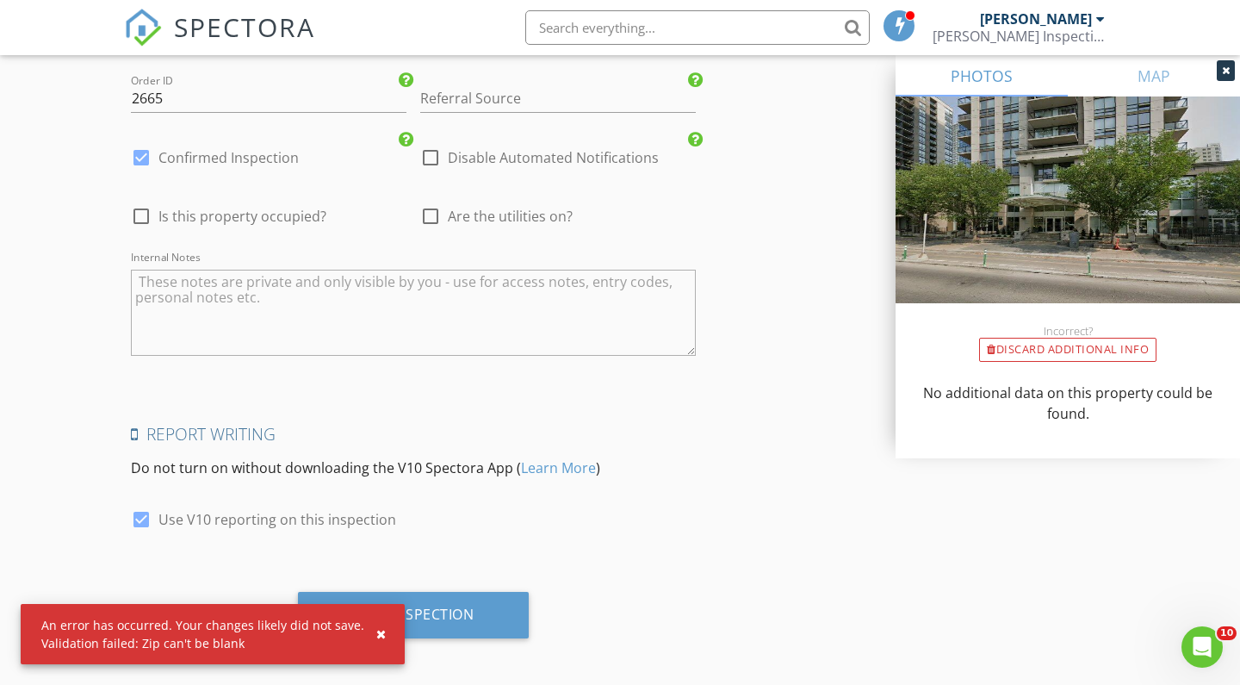
click at [376, 639] on div "button" at bounding box center [380, 634] width 9 height 12
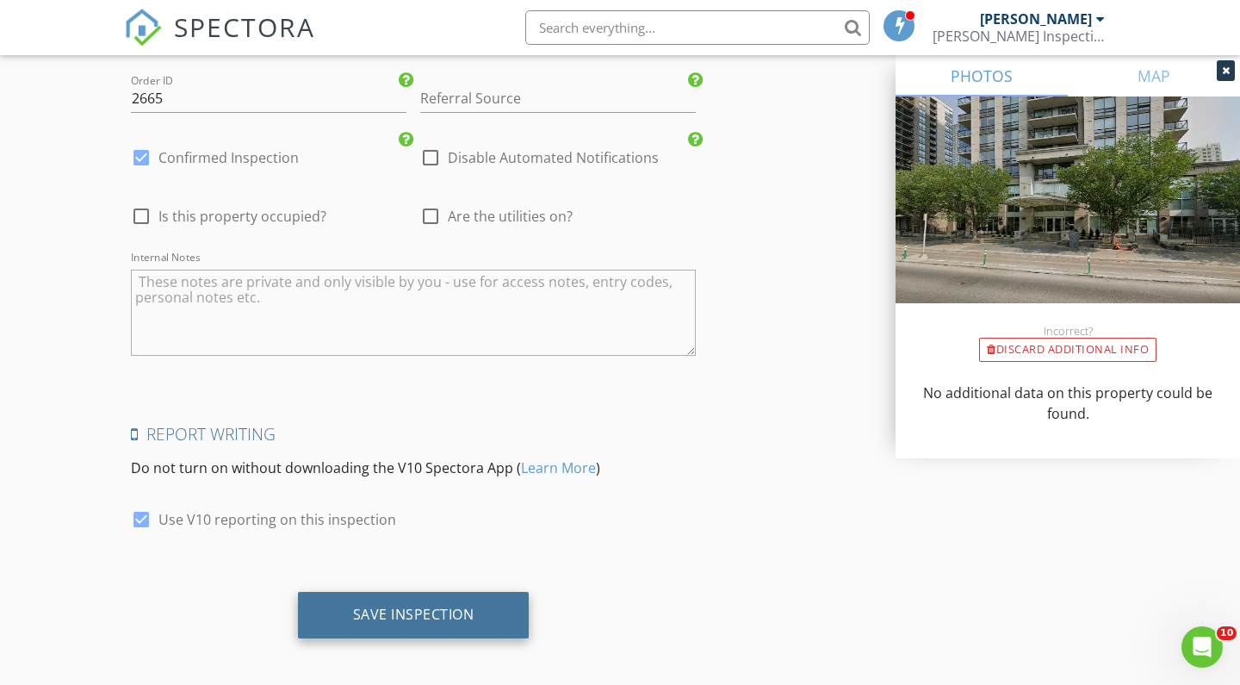
type input "T2R 0P4"
click at [462, 605] on div "Save Inspection" at bounding box center [413, 613] width 121 height 17
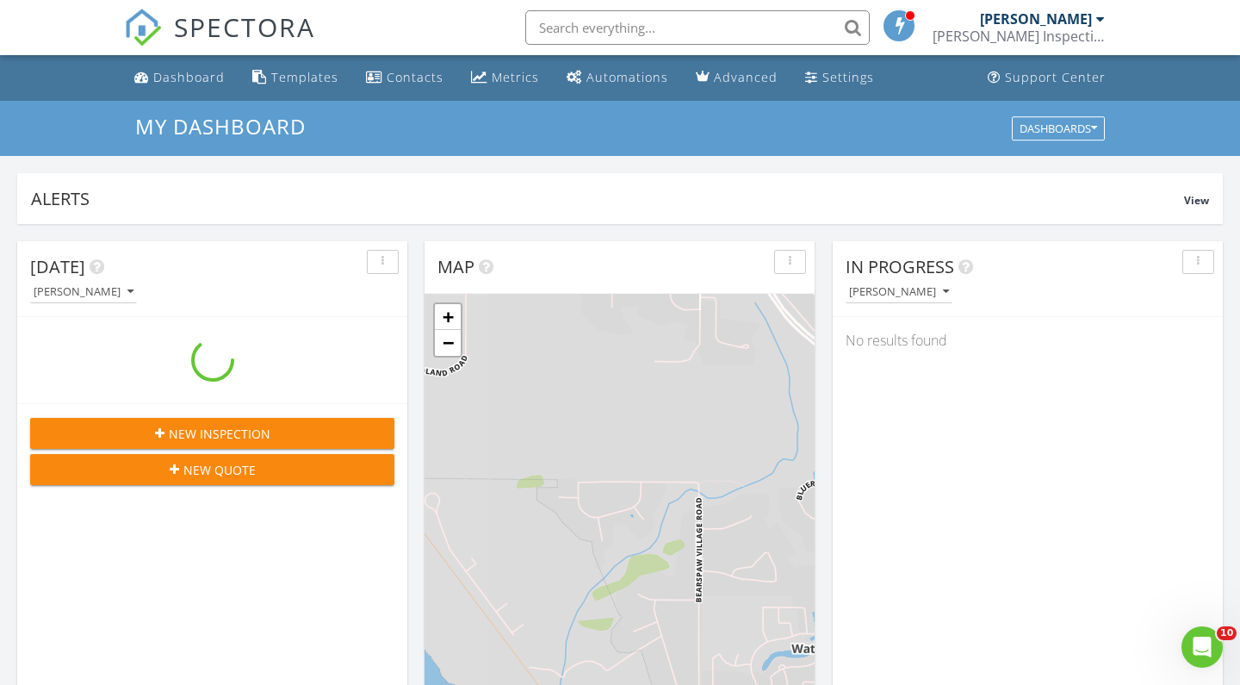
scroll to position [1568, 1241]
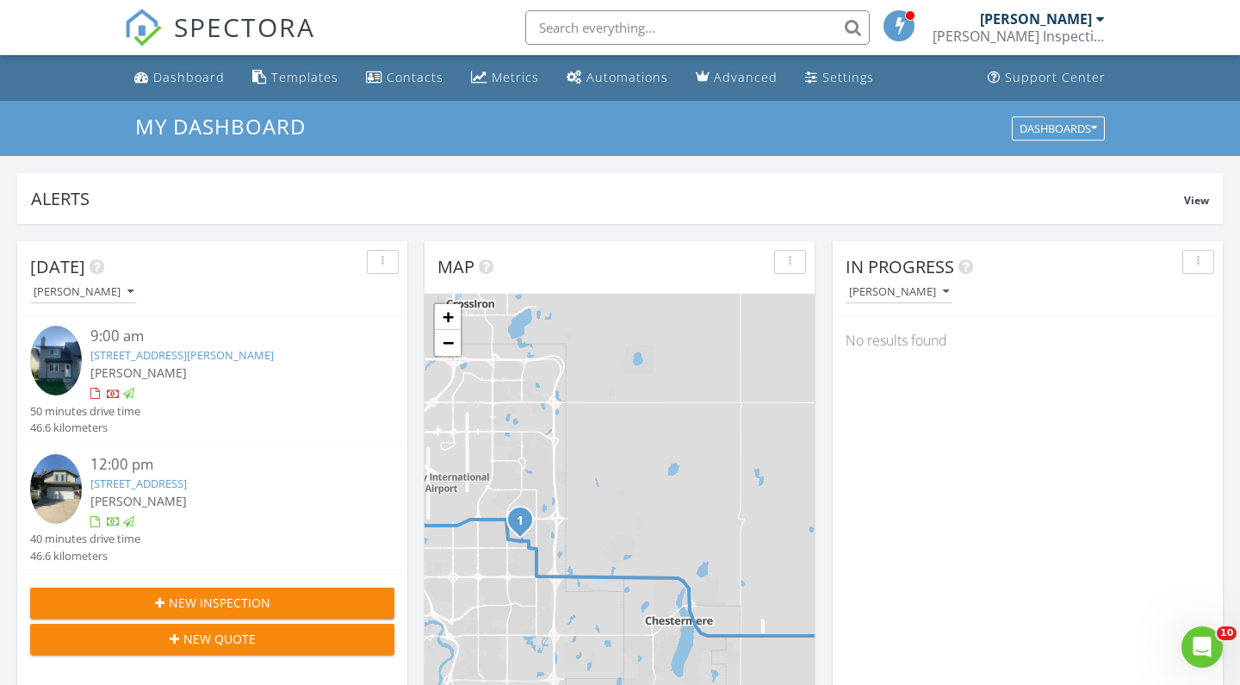
click at [225, 602] on span "New Inspection" at bounding box center [220, 602] width 102 height 18
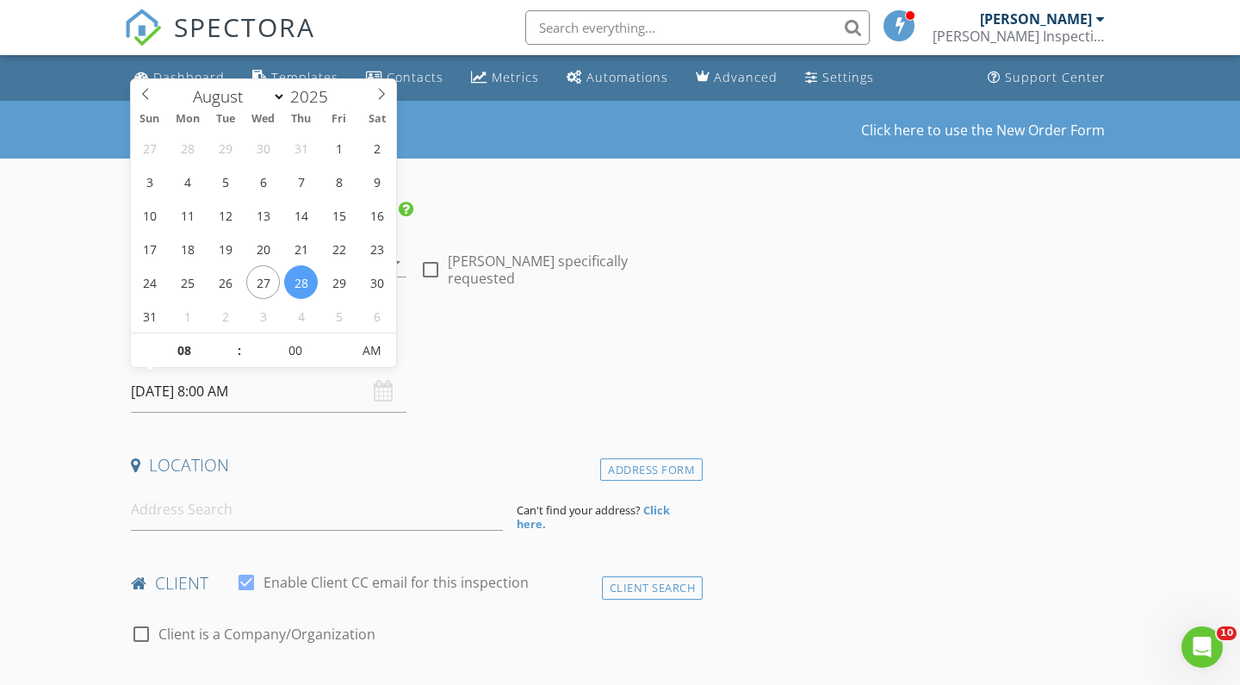
click at [315, 392] on input "2025/08/28 8:00 AM" at bounding box center [269, 391] width 276 height 42
select select "8"
type input "2025/09/04 8:00 AM"
type input "09"
type input "2025/09/04 9:00 AM"
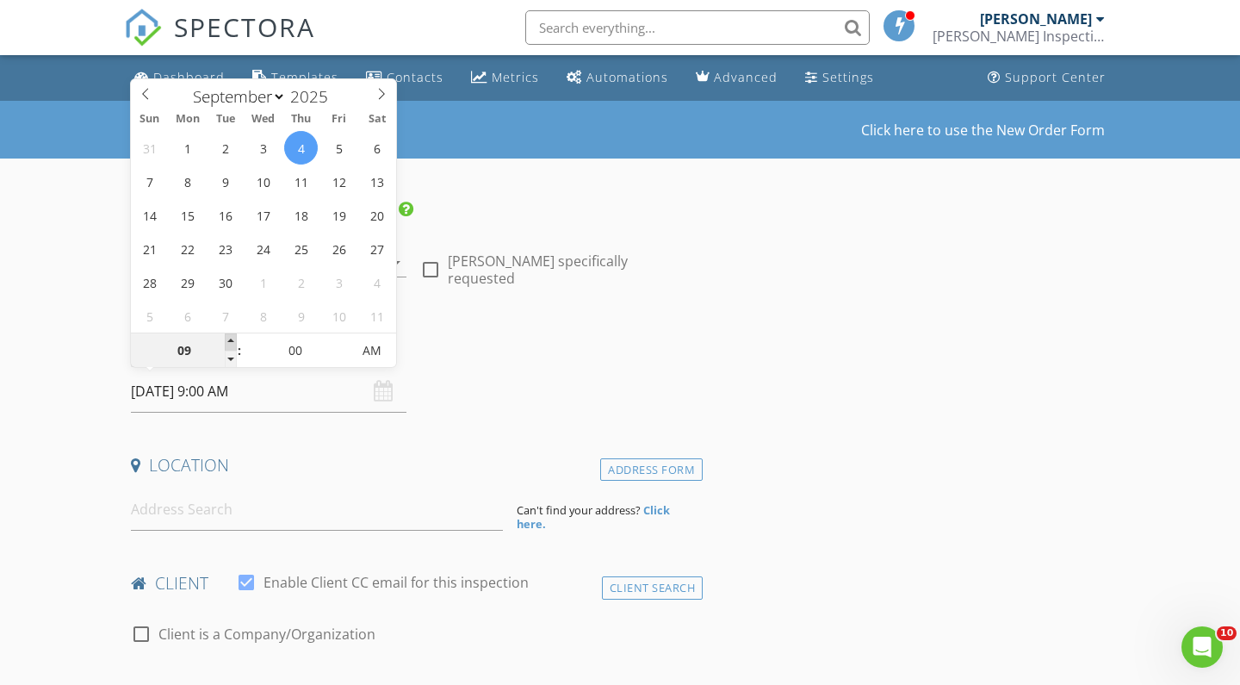
click at [232, 338] on span at bounding box center [231, 341] width 12 height 17
type input "10"
type input "2025/09/04 10:00 AM"
click at [232, 338] on span at bounding box center [231, 341] width 12 height 17
type input "09"
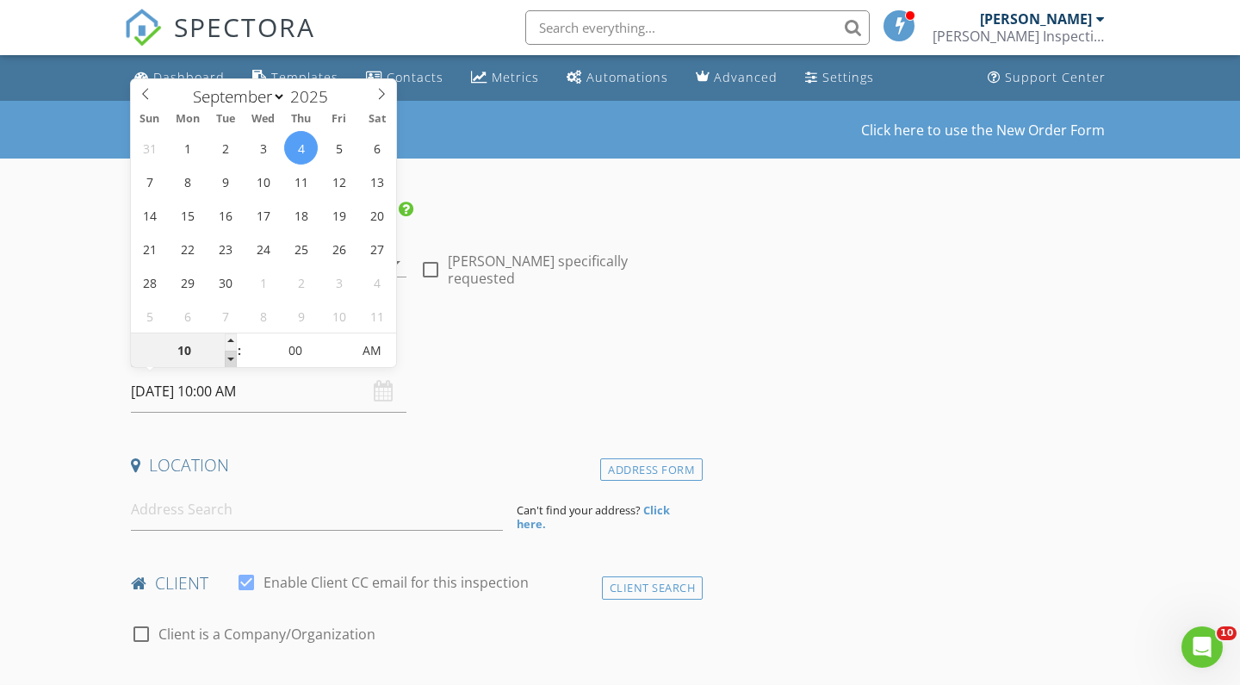
type input "2025/09/04 9:00 AM"
click at [229, 354] on span at bounding box center [231, 358] width 12 height 17
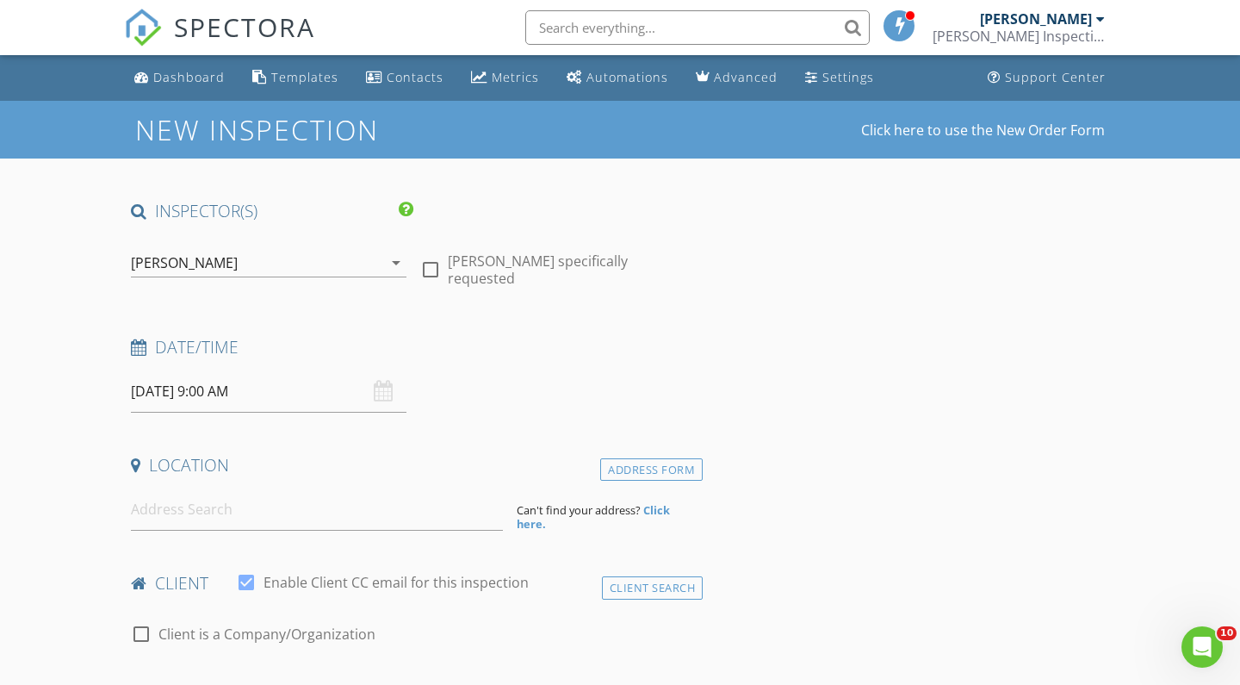
click at [186, 519] on input at bounding box center [317, 509] width 372 height 42
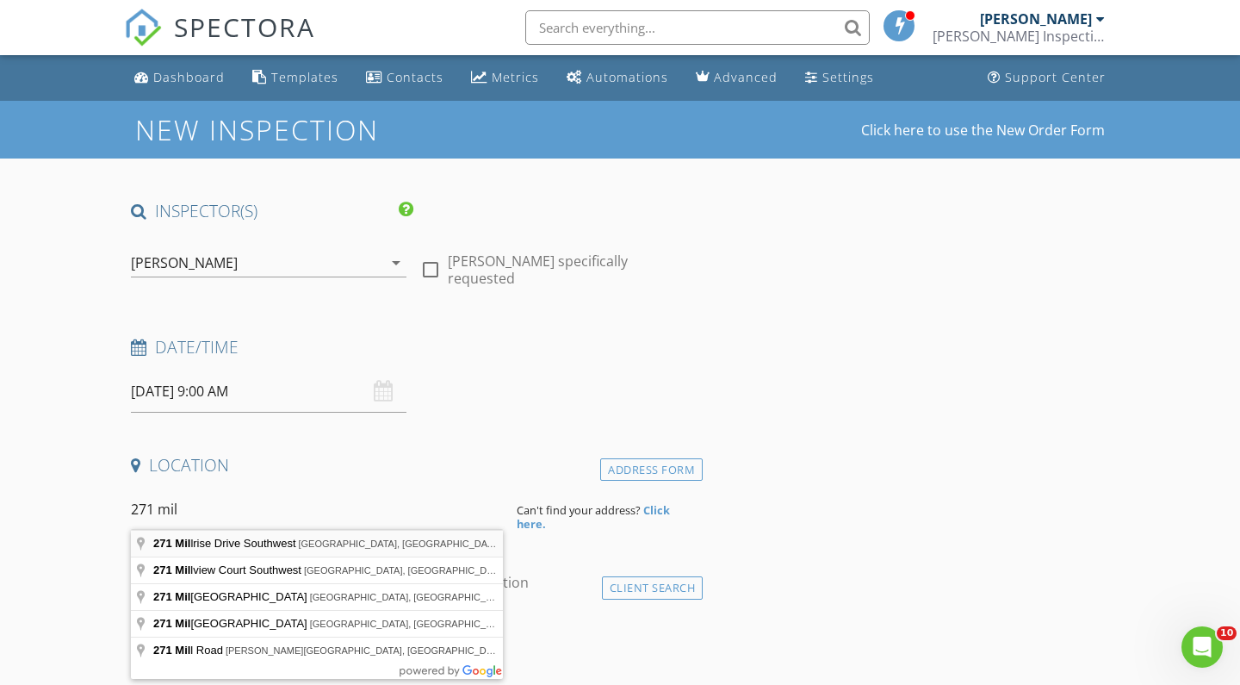
type input "271 Millrise Drive Southwest, Calgary, AB, Canada"
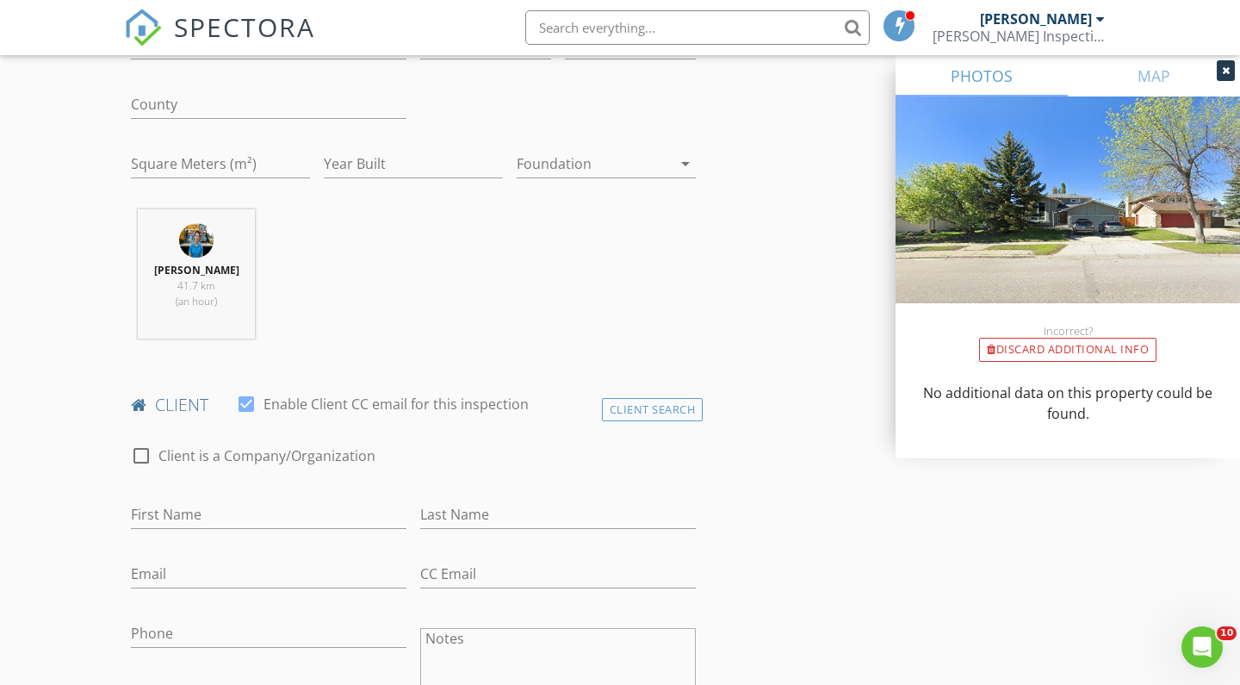
scroll to position [579, 0]
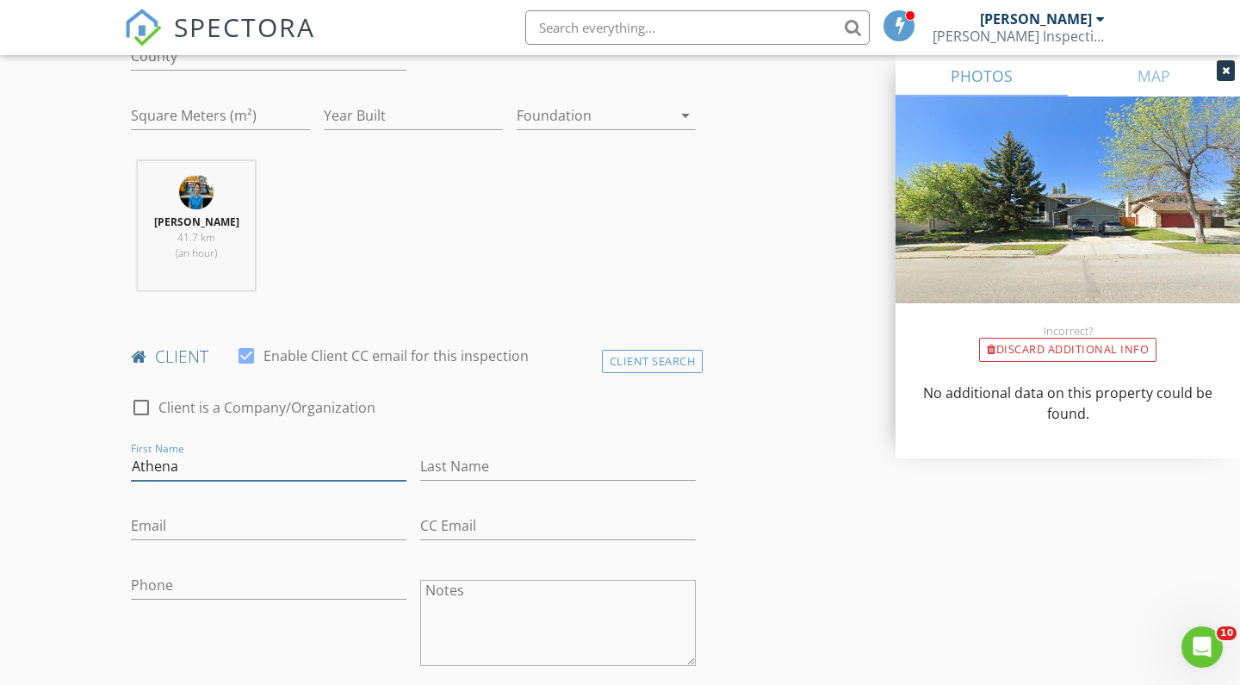
type input "Athena"
type input "Marinutti"
type input "theensies@gmail.com"
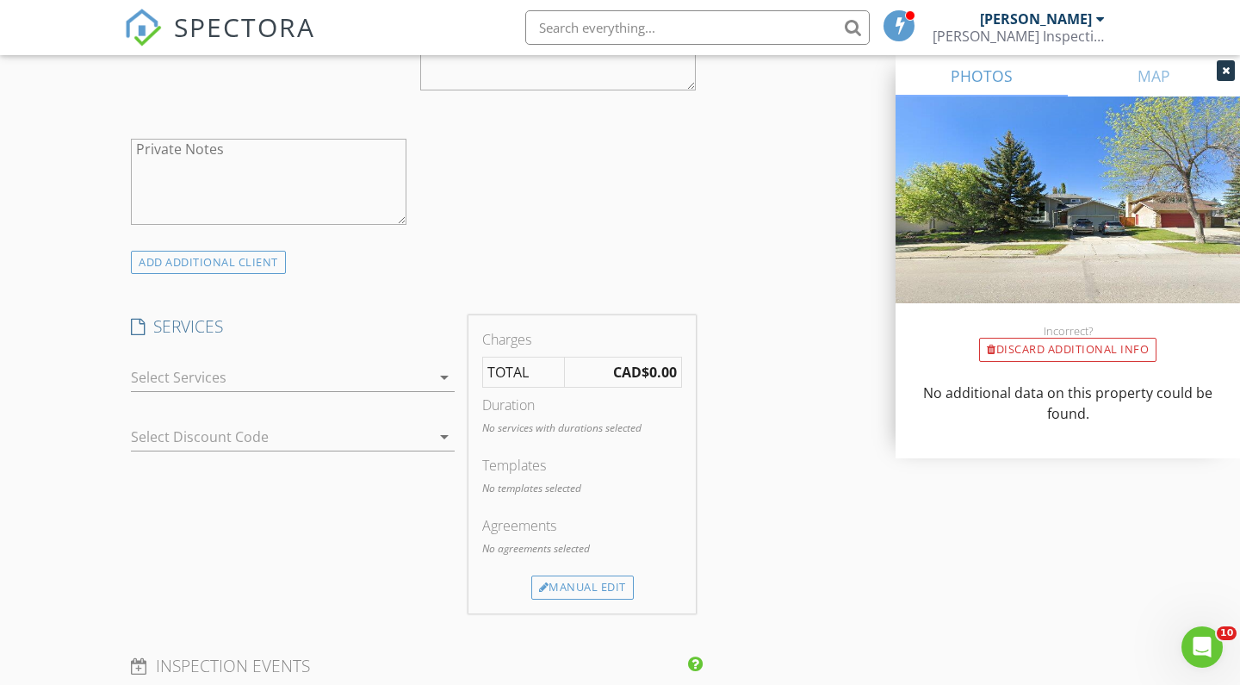
scroll to position [1182, 0]
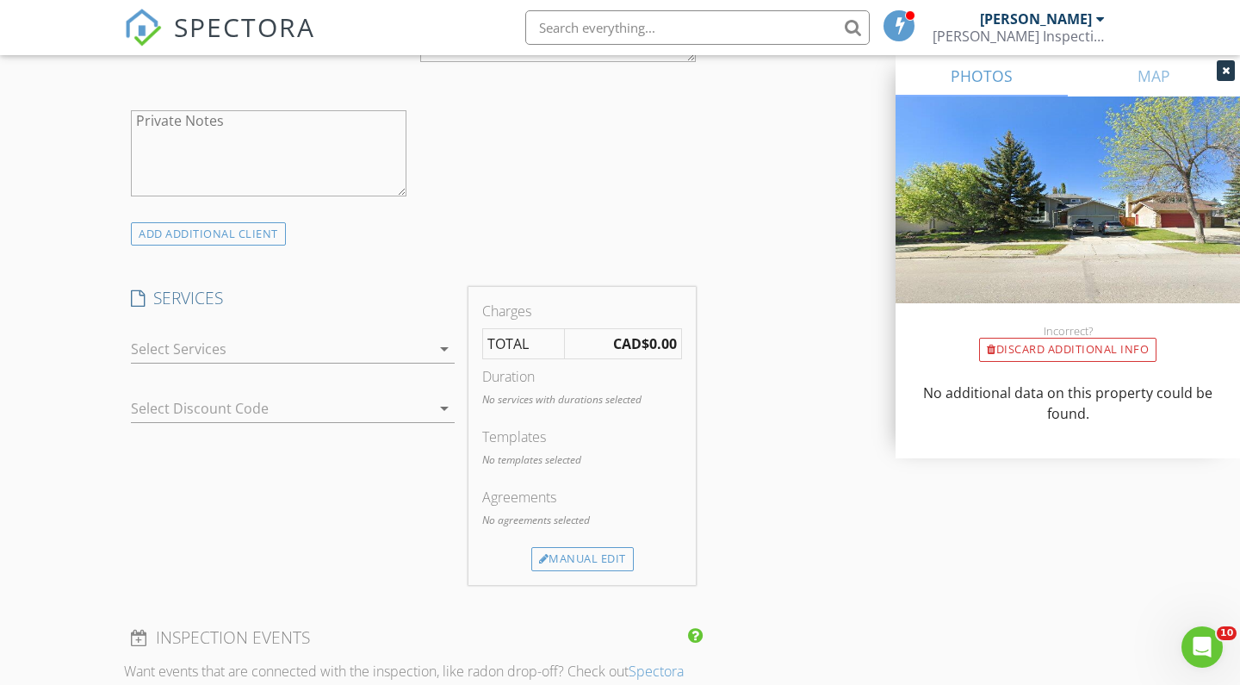
type input "403-992-0041"
click at [284, 329] on div "arrow_drop_down" at bounding box center [293, 353] width 324 height 56
click at [268, 364] on div "arrow_drop_down" at bounding box center [293, 358] width 324 height 46
click at [271, 363] on div "arrow_drop_down" at bounding box center [293, 358] width 324 height 46
click at [290, 340] on div at bounding box center [281, 349] width 300 height 28
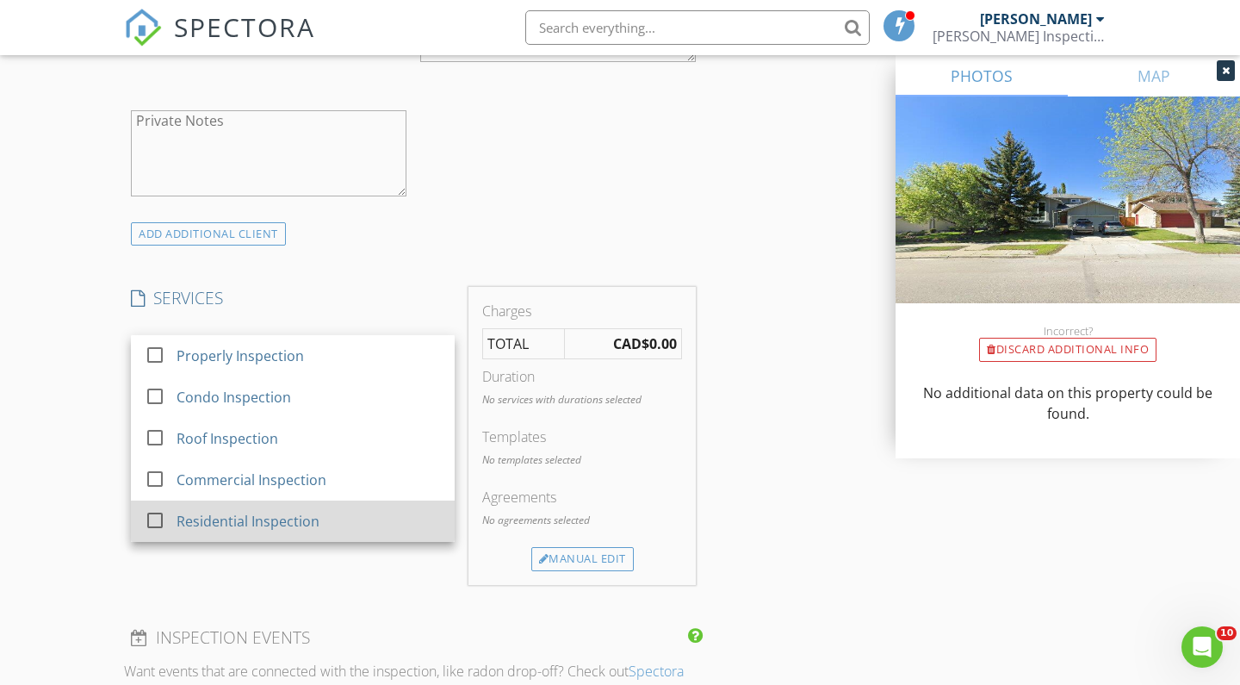
click at [268, 520] on div "Residential Inspection" at bounding box center [248, 521] width 143 height 21
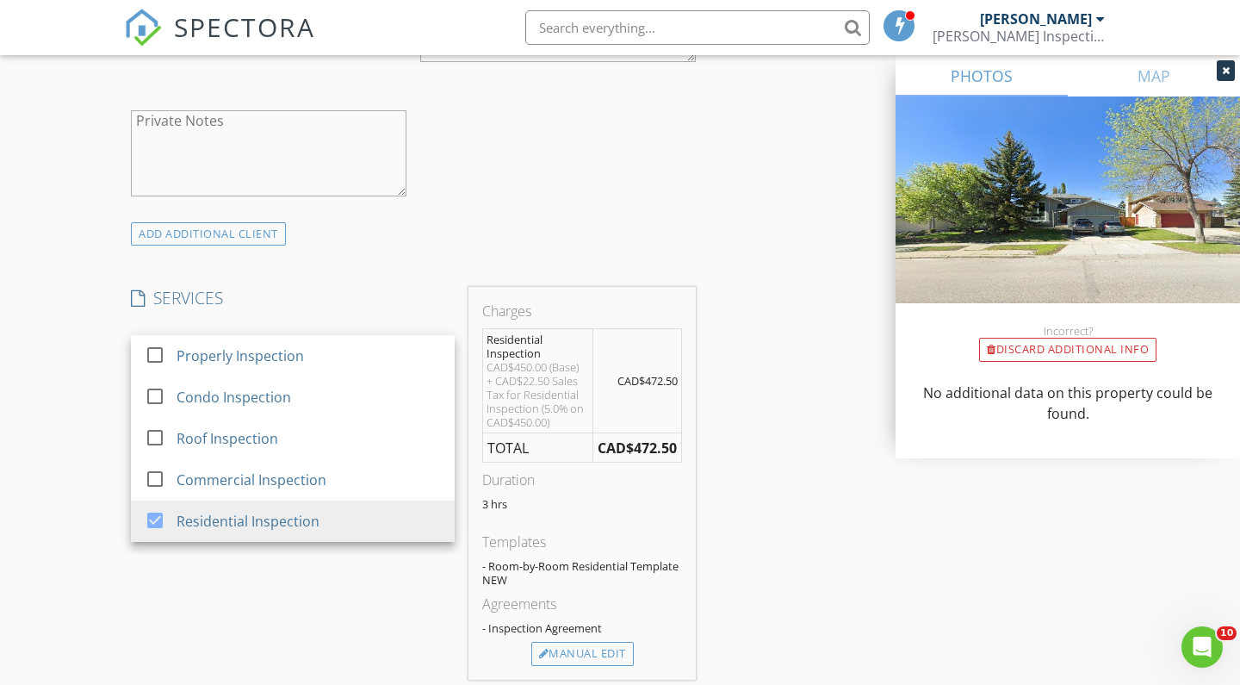
click at [776, 519] on div "INSPECTOR(S) check_box Kyle Oelke PRIMARY Kyle Oelke arrow_drop_down check_box_…" at bounding box center [620, 506] width 992 height 2977
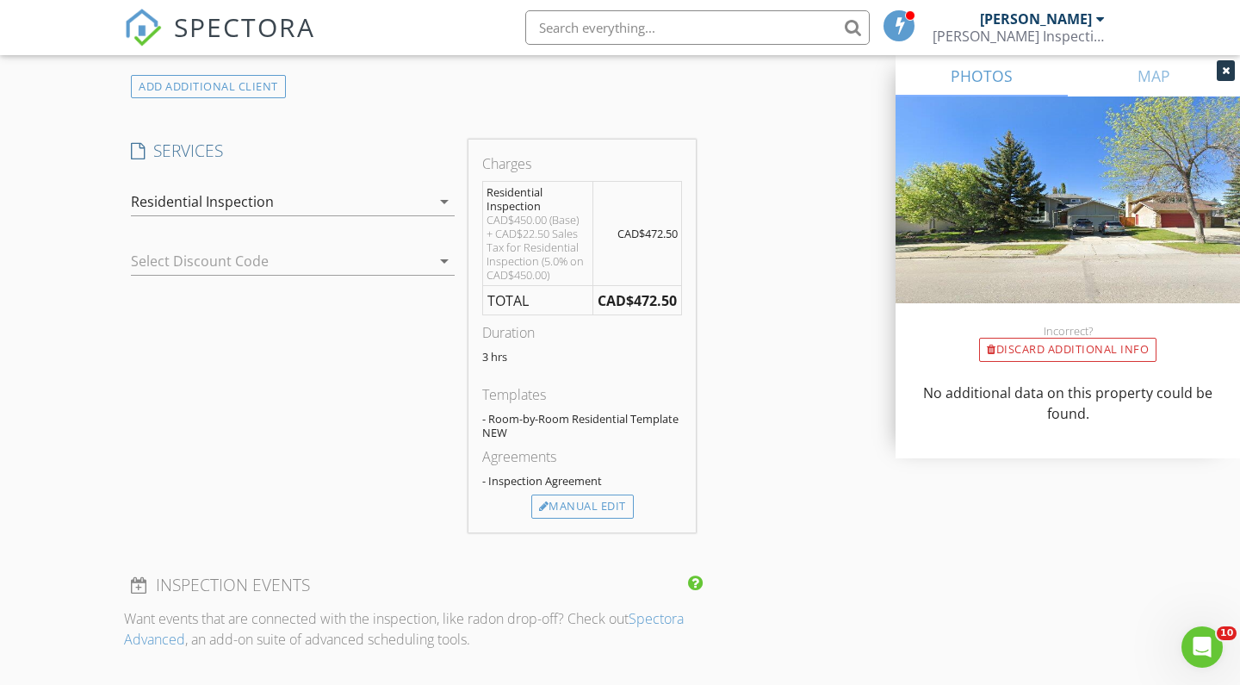
scroll to position [1380, 0]
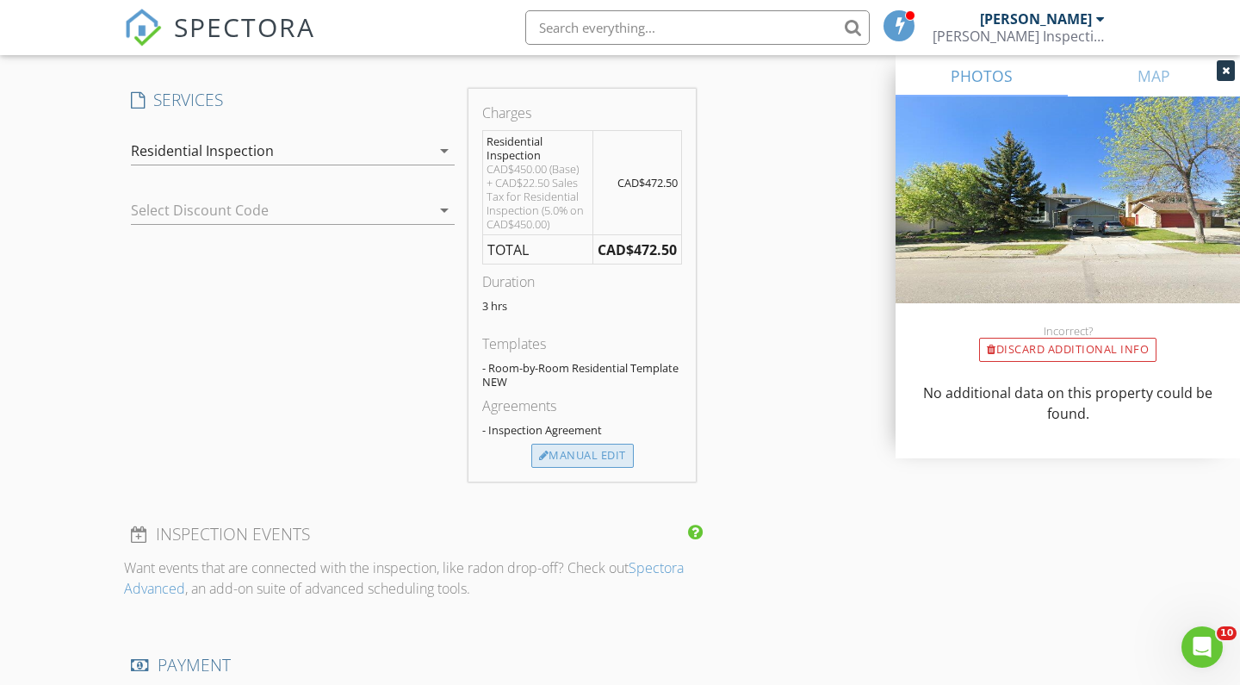
click at [610, 452] on div "Manual Edit" at bounding box center [582, 455] width 102 height 24
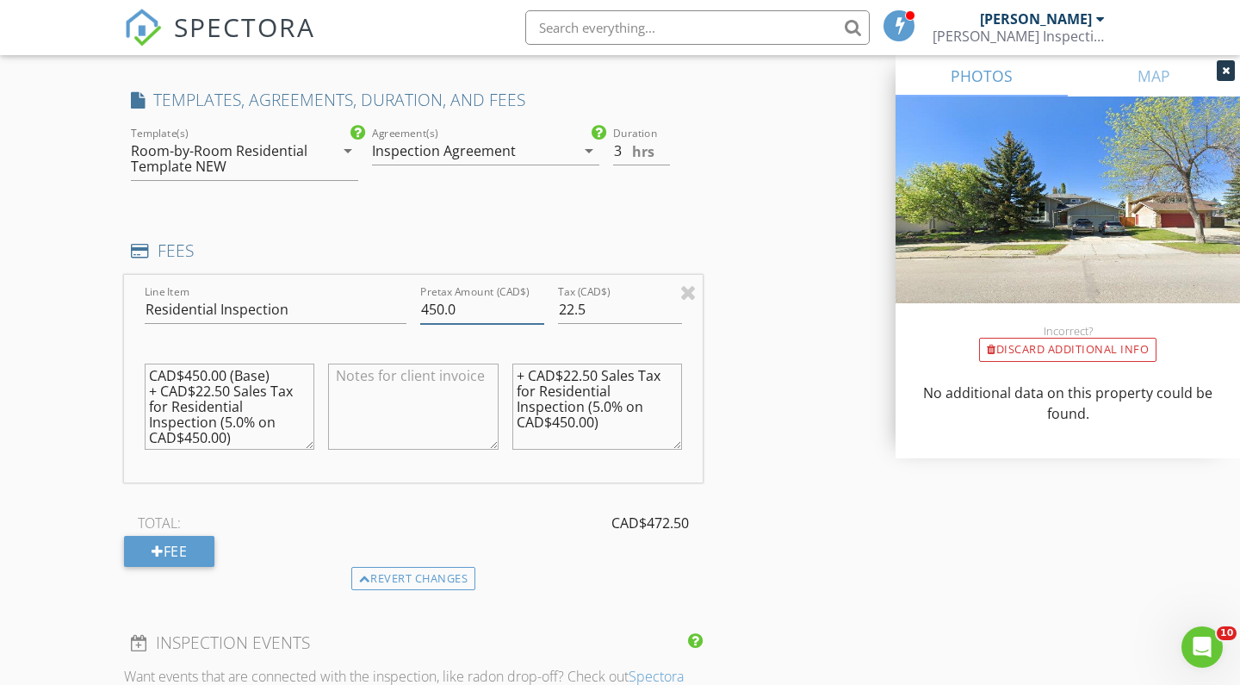
click at [431, 304] on input "450.0" at bounding box center [482, 309] width 124 height 28
type input "550.0"
click at [573, 301] on input "22.5" at bounding box center [620, 309] width 124 height 28
type input "27.5"
click at [577, 371] on textarea "+ CAD$22.50 Sales Tax for Residential Inspection (5.0% on CAD$450.00)" at bounding box center [597, 406] width 170 height 86
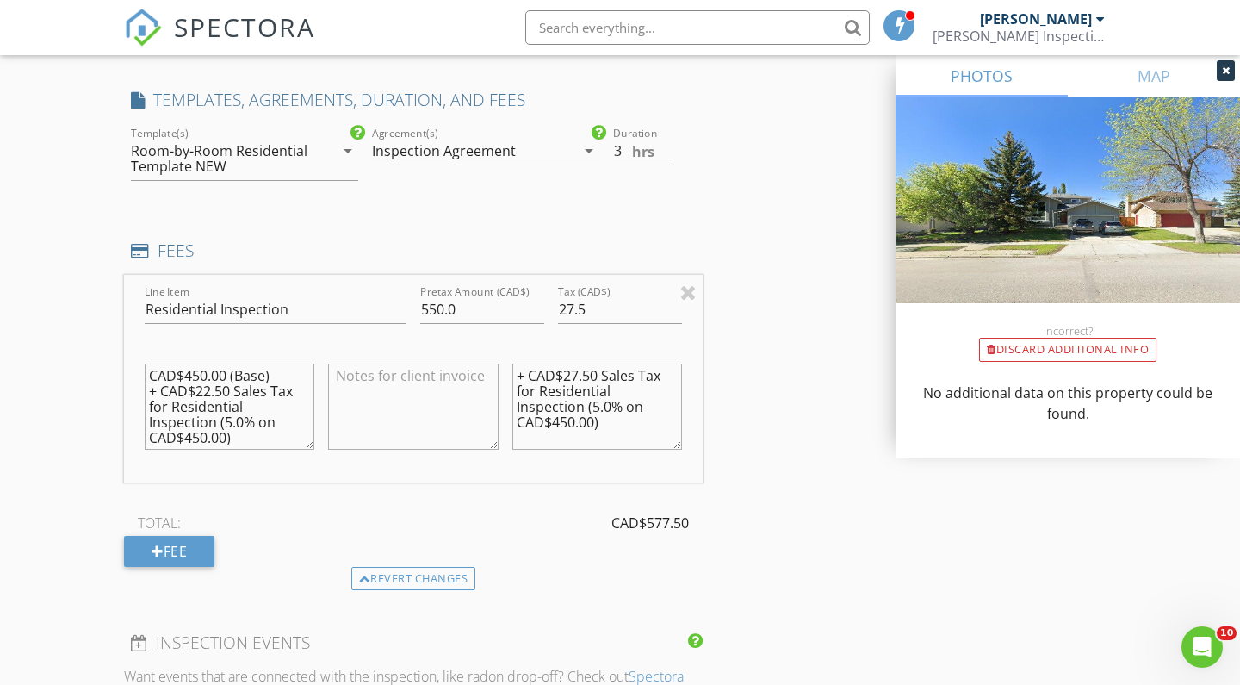
click at [561, 422] on textarea "+ CAD$27.50 Sales Tax for Residential Inspection (5.0% on CAD$450.00)" at bounding box center [597, 406] width 170 height 86
type textarea "+ CAD$27.50 Sales Tax for Residential Inspection (5.0% on CAD$550.00)"
click at [195, 435] on textarea "CAD$450.00 (Base) + CAD$22.50 Sales Tax for Residential Inspection (5.0% on CAD…" at bounding box center [230, 406] width 170 height 86
click at [209, 391] on textarea "CAD$450.00 (Base) + CAD$22.50 Sales Tax for Residential Inspection (5.0% on CAD…" at bounding box center [230, 406] width 170 height 86
click at [191, 367] on textarea "CAD$450.00 (Base) + CAD$27.50 Sales Tax for Residential Inspection (5.0% on CAD…" at bounding box center [230, 406] width 170 height 86
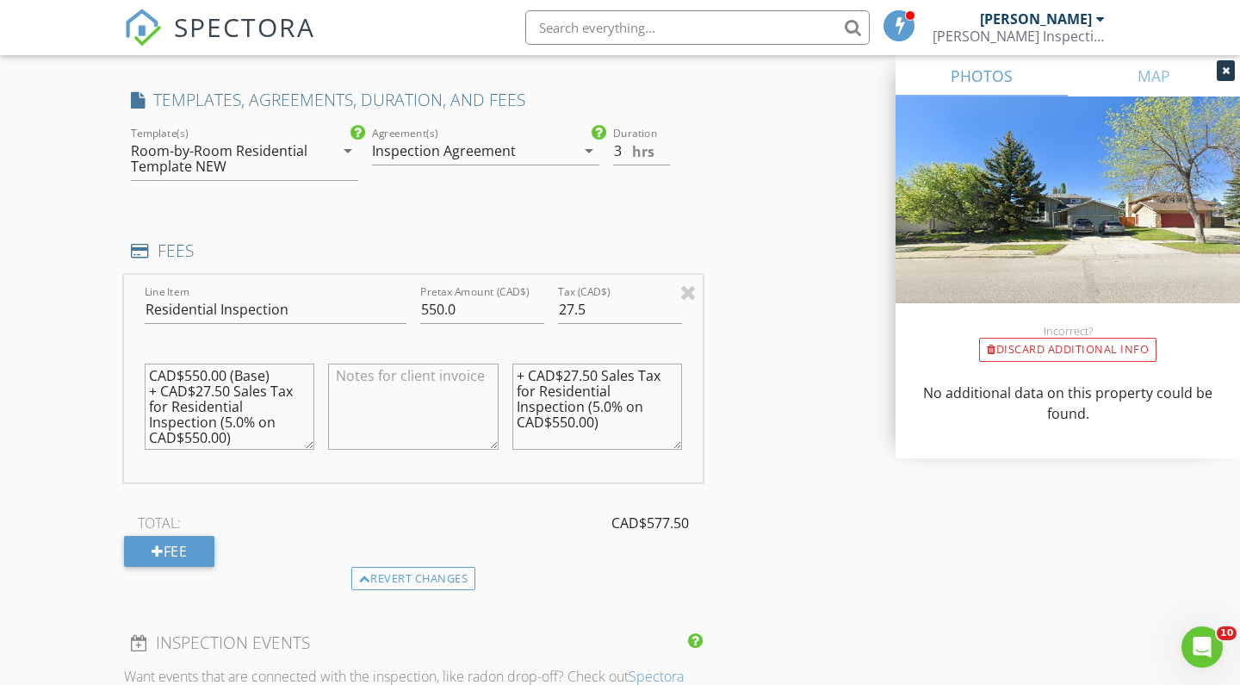
type textarea "CAD$550.00 (Base) + CAD$27.50 Sales Tax for Residential Inspection (5.0% on CAD…"
type input "2.5"
click at [661, 154] on input "2.5" at bounding box center [641, 151] width 57 height 28
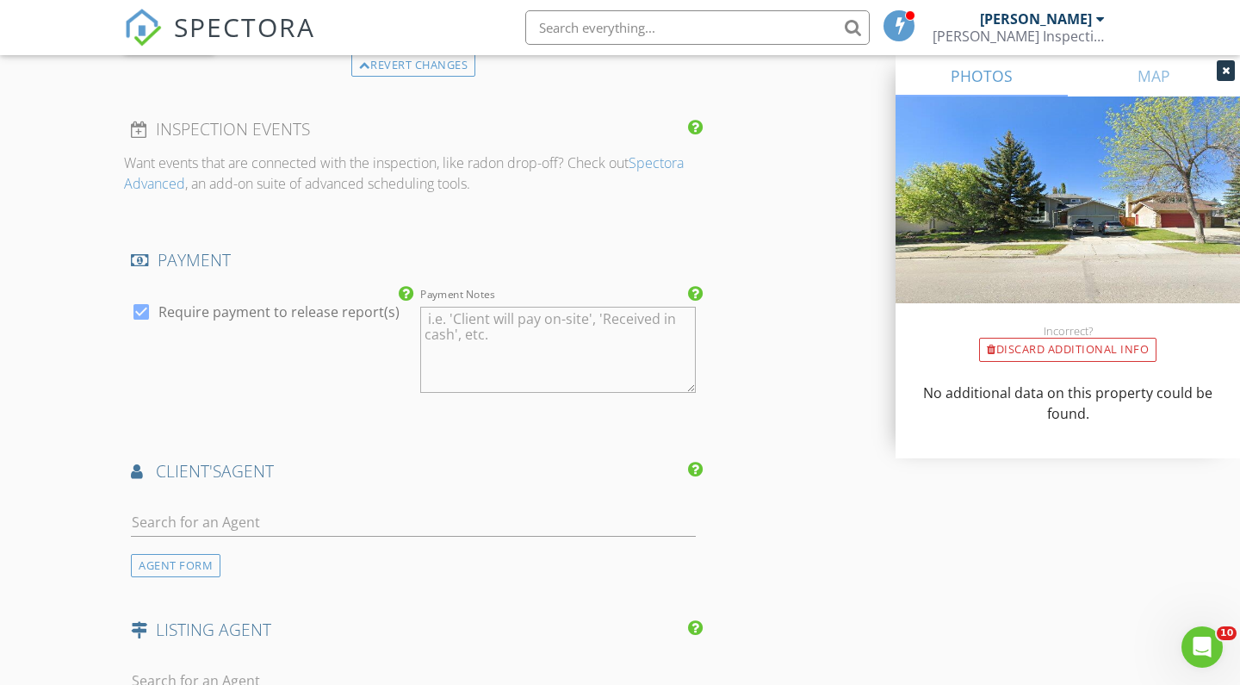
scroll to position [1946, 0]
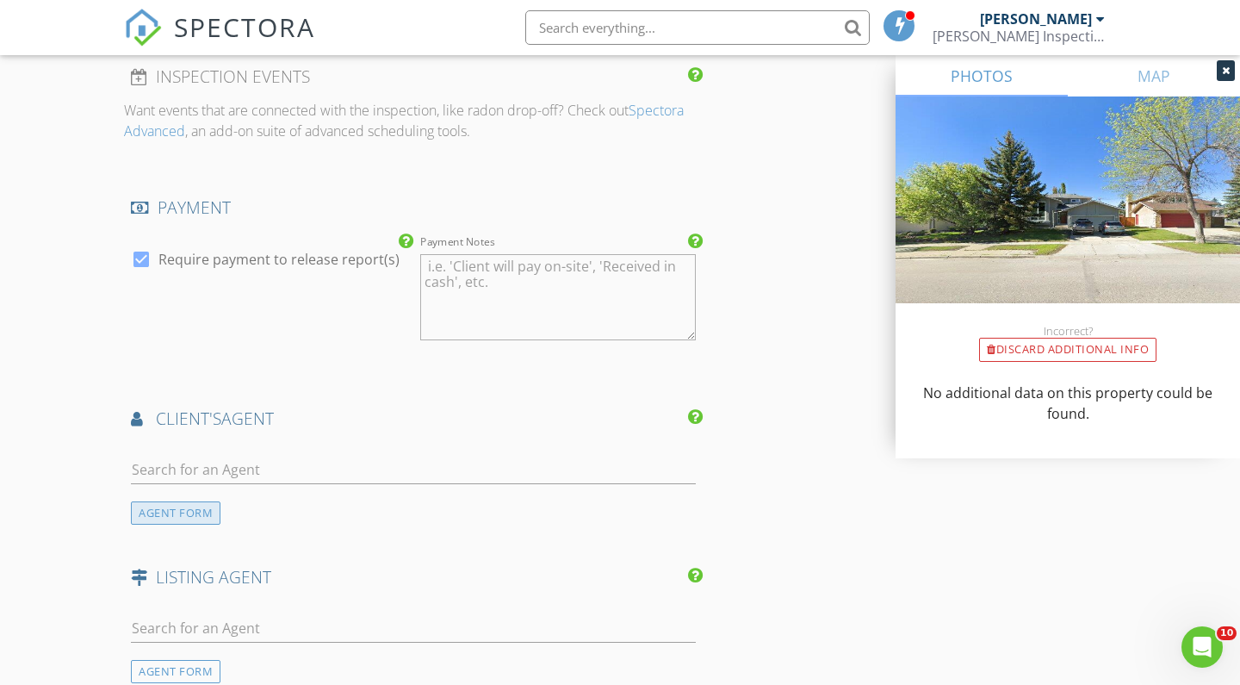
click at [191, 511] on div "AGENT FORM" at bounding box center [176, 512] width 90 height 23
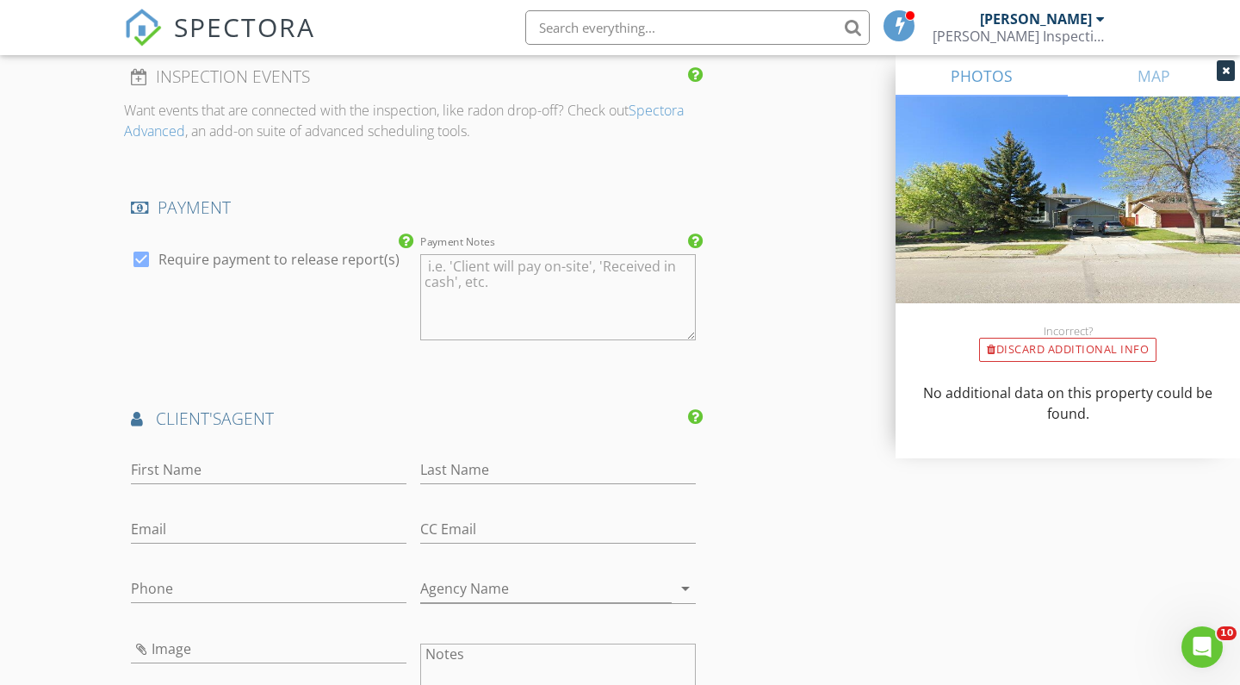
click at [190, 491] on div at bounding box center [269, 496] width 276 height 10
click at [214, 473] on input "First Name" at bounding box center [269, 469] width 276 height 28
type input "Dee"
type input "Lieskovsky"
click at [177, 542] on div "Email" at bounding box center [269, 538] width 276 height 46
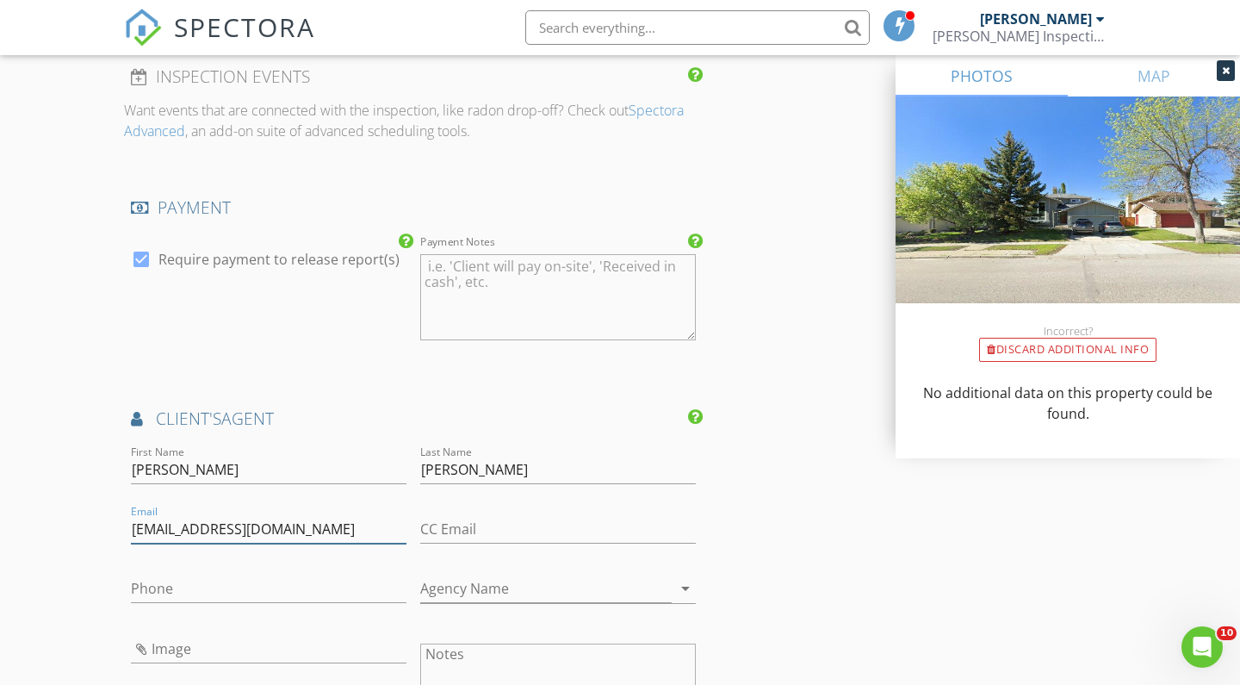
type input "deelieskovsky@gmail.com"
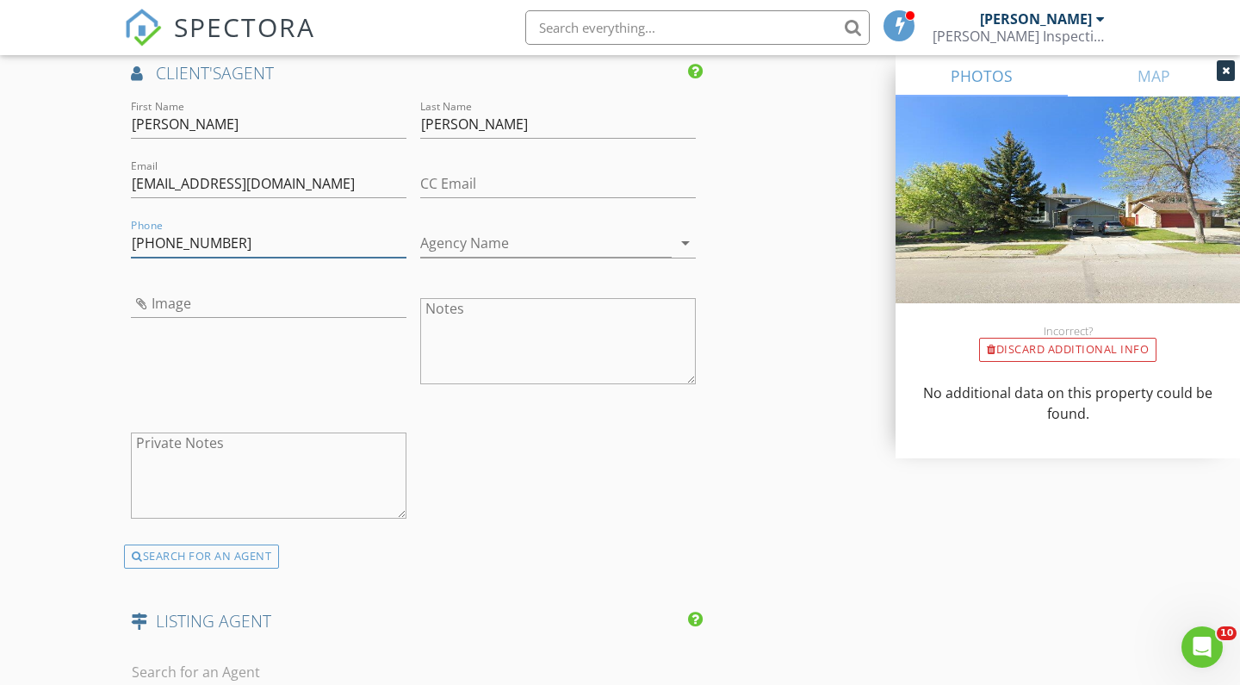
scroll to position [2284, 0]
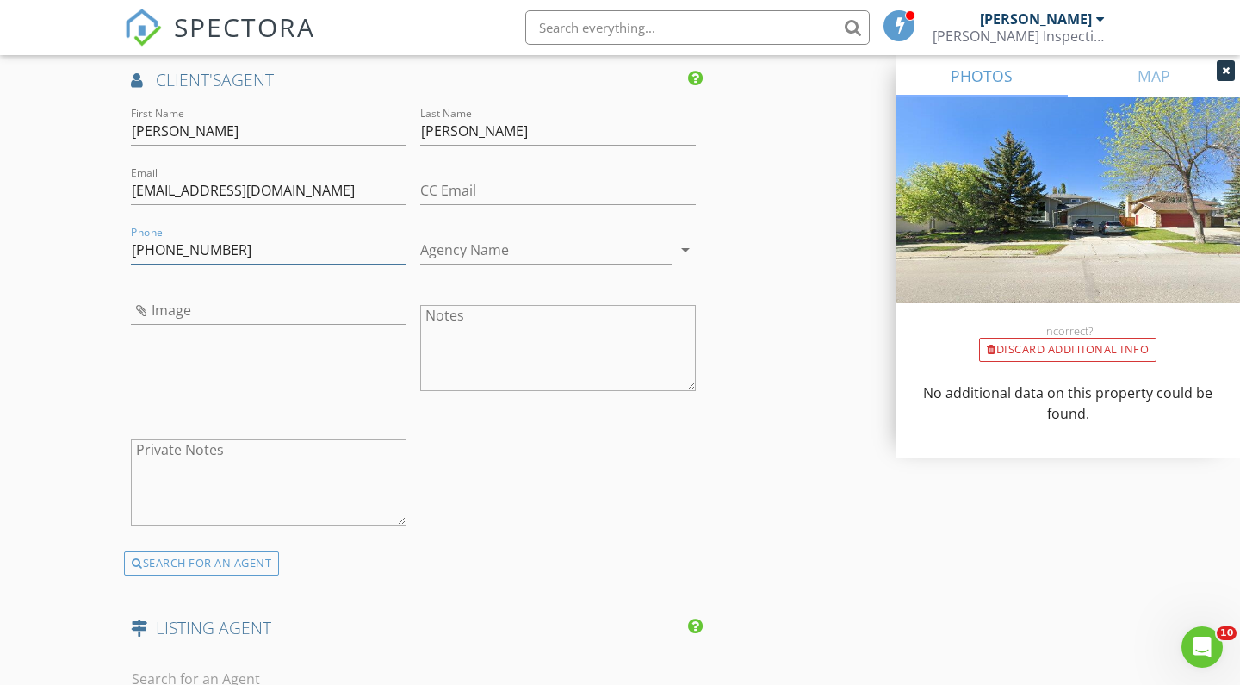
type input "403-404-7738"
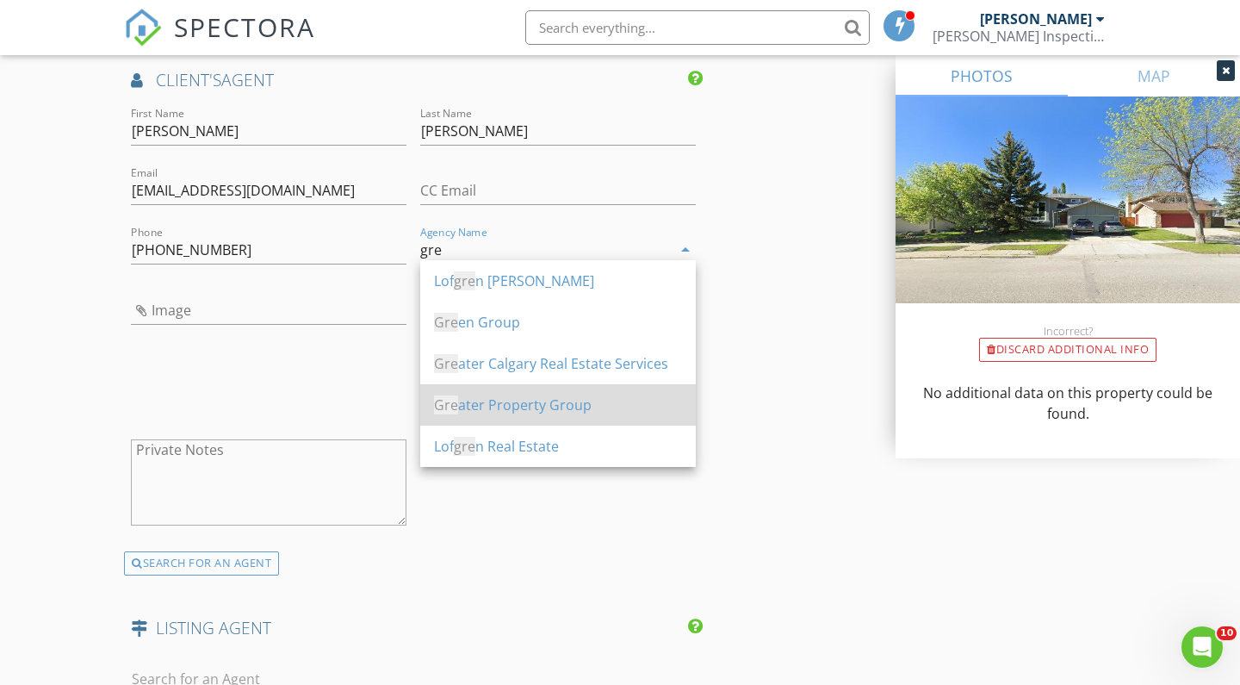
click at [500, 400] on div "Gre ater Property Group" at bounding box center [558, 404] width 248 height 21
type input "Greater Property Group"
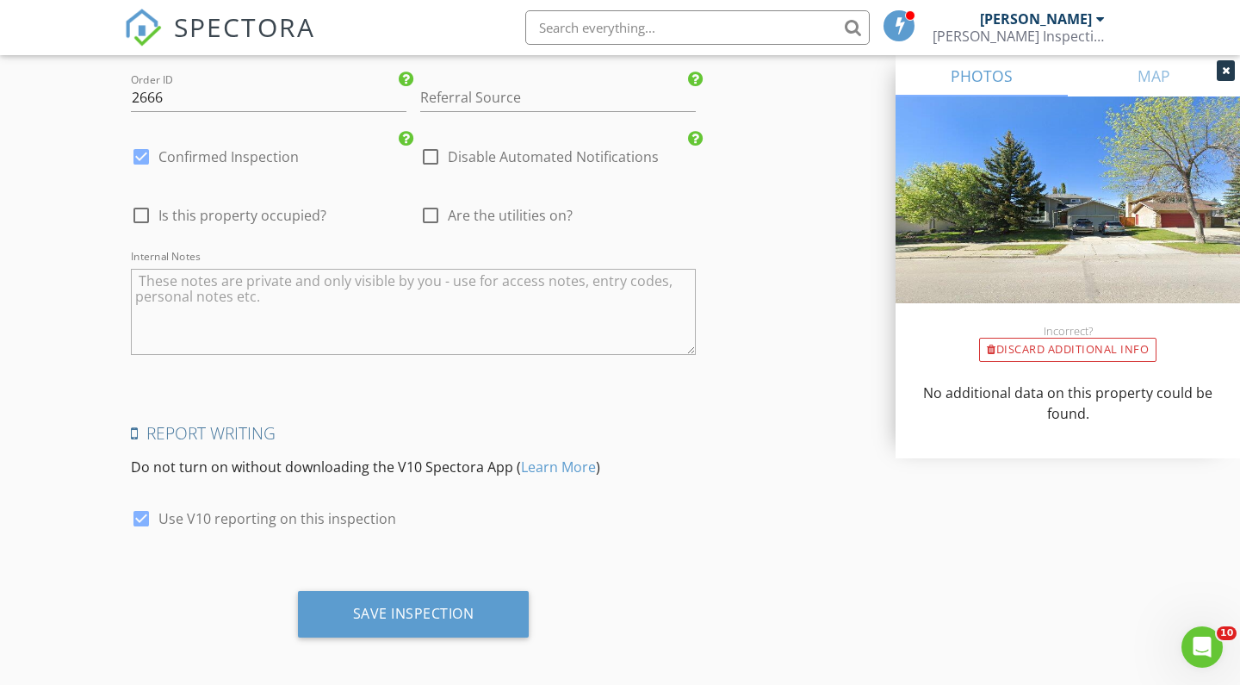
scroll to position [3023, 0]
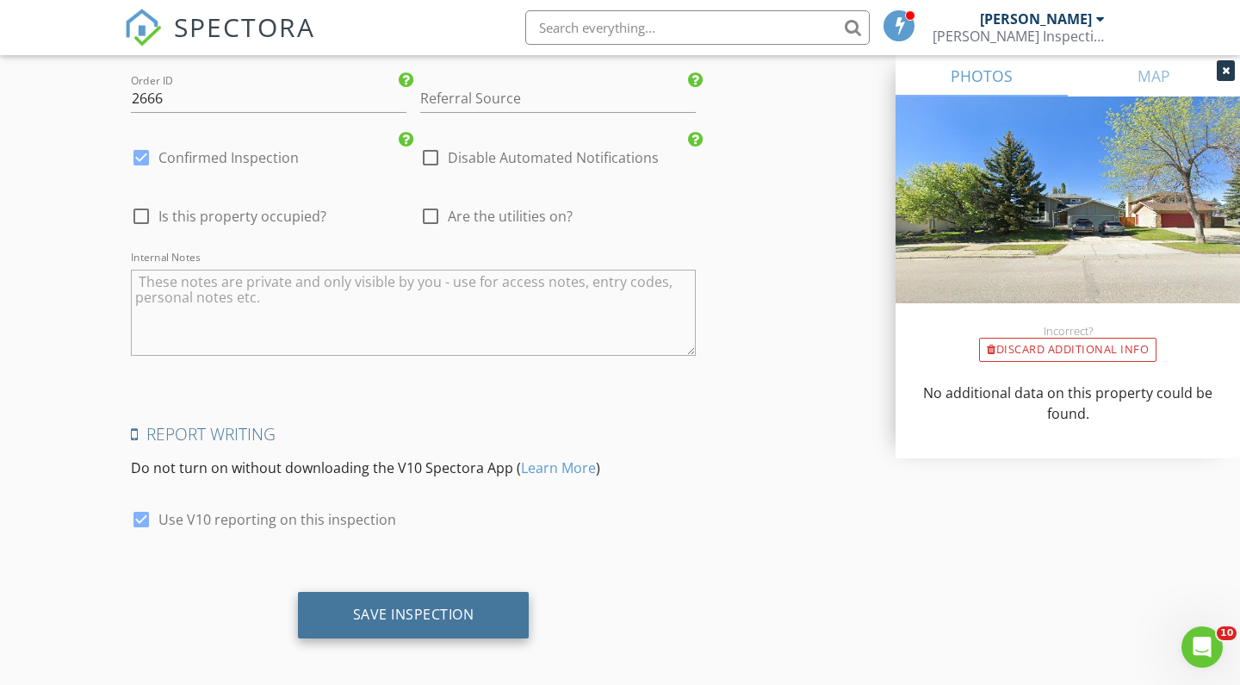
click at [350, 615] on div "Save Inspection" at bounding box center [414, 615] width 232 height 46
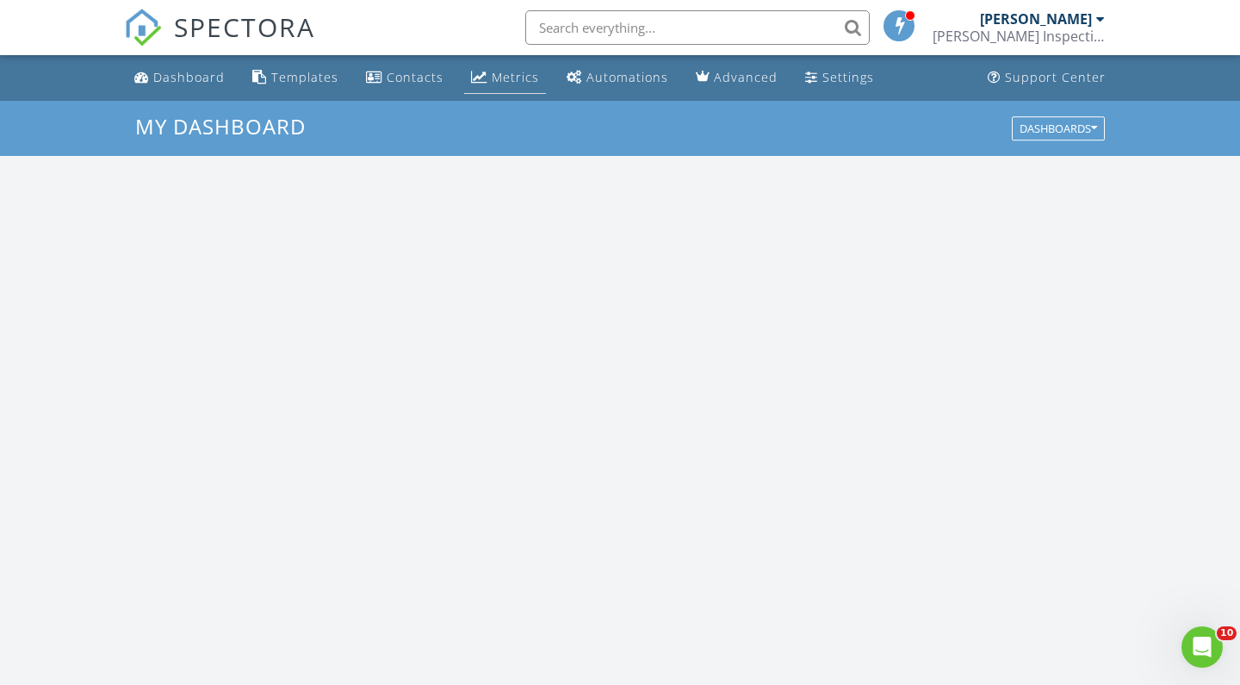
scroll to position [1568, 1241]
click at [499, 83] on div "Metrics" at bounding box center [515, 77] width 47 height 16
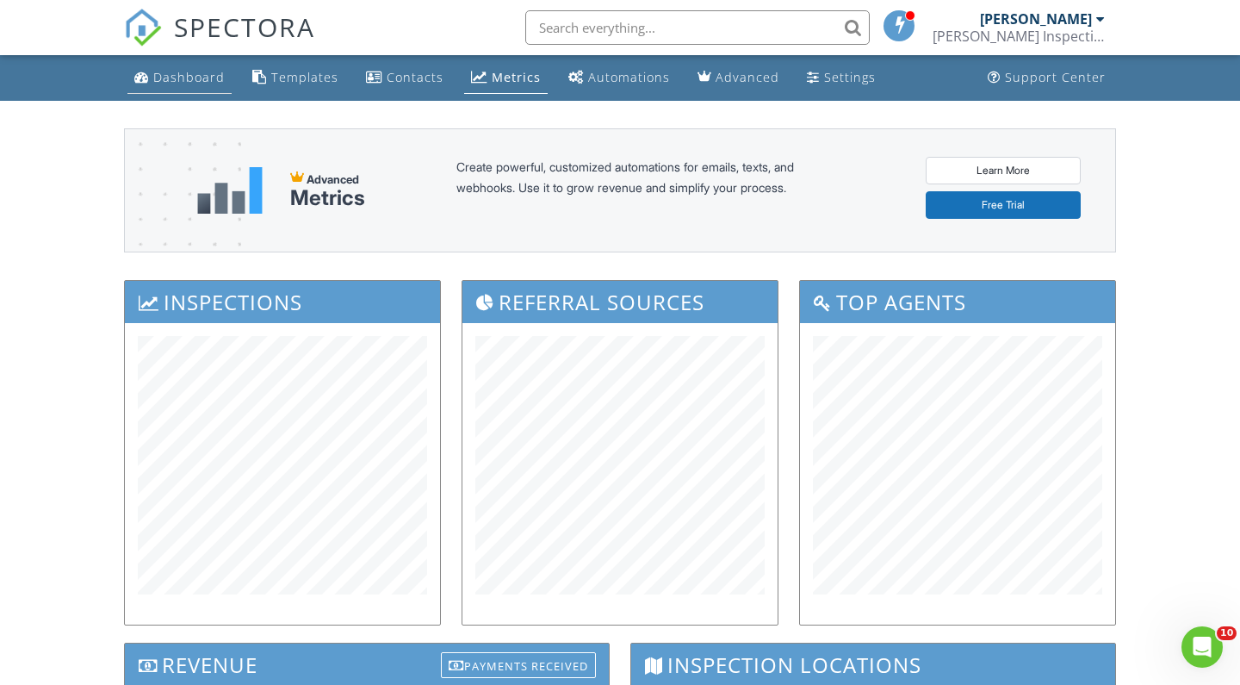
scroll to position [-1, 0]
click at [162, 78] on div "Dashboard" at bounding box center [188, 77] width 71 height 16
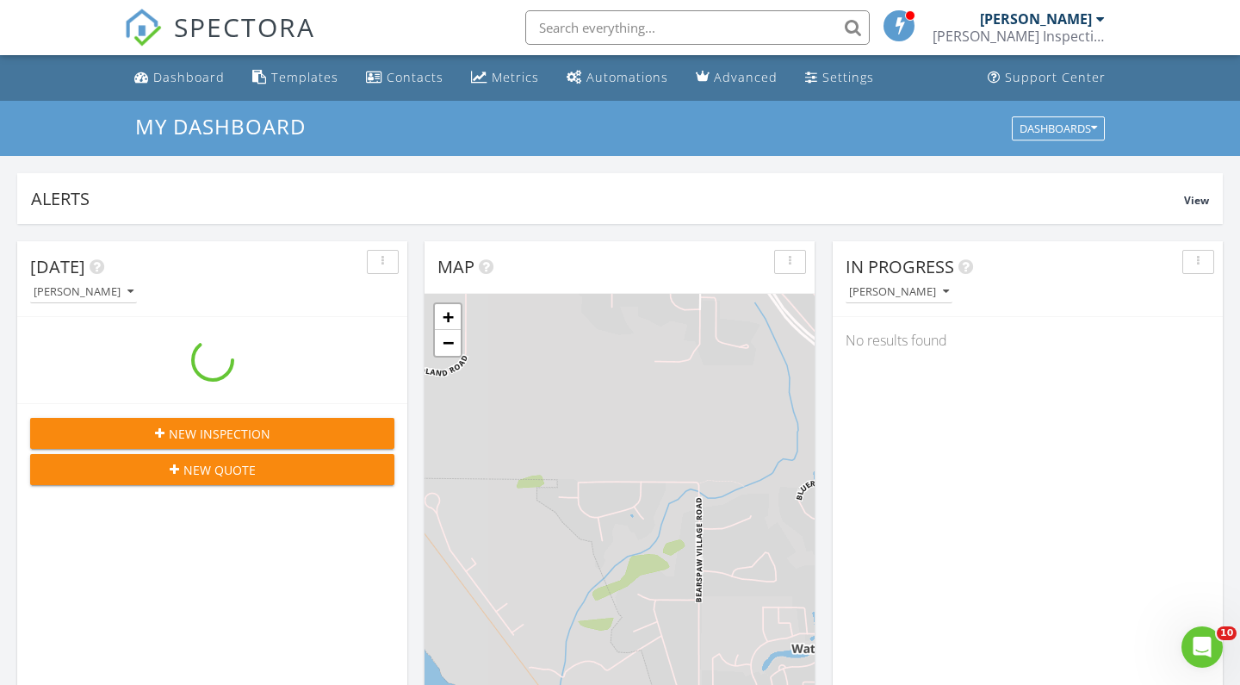
scroll to position [1568, 1241]
